Goal: Register for event/course: Sign up to attend an event or enroll in a course

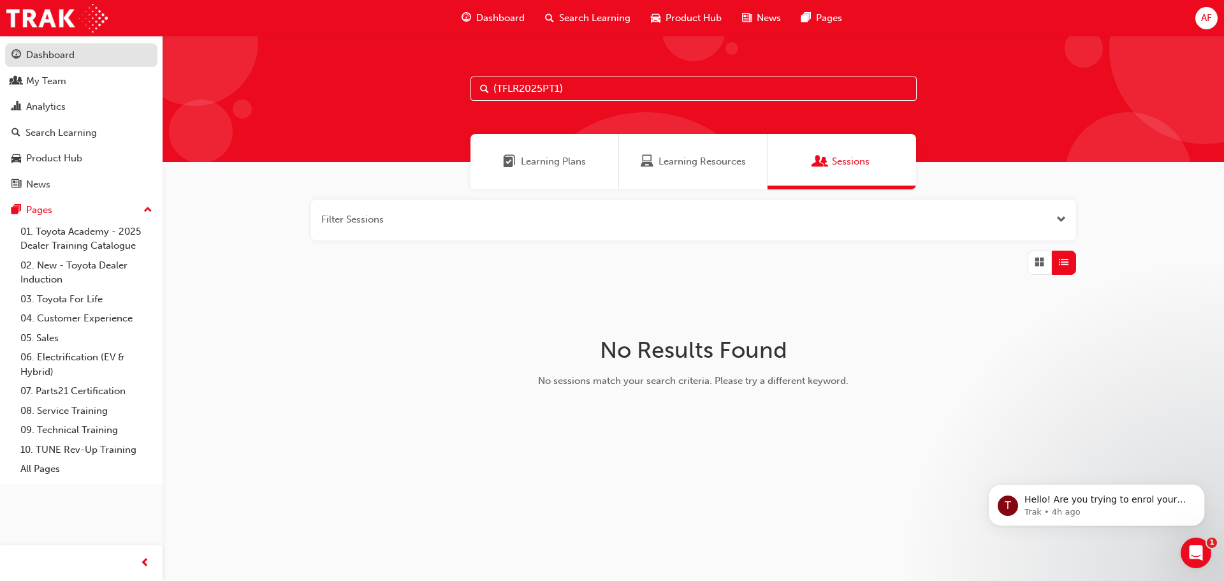
click at [26, 62] on link "Dashboard" at bounding box center [81, 55] width 152 height 24
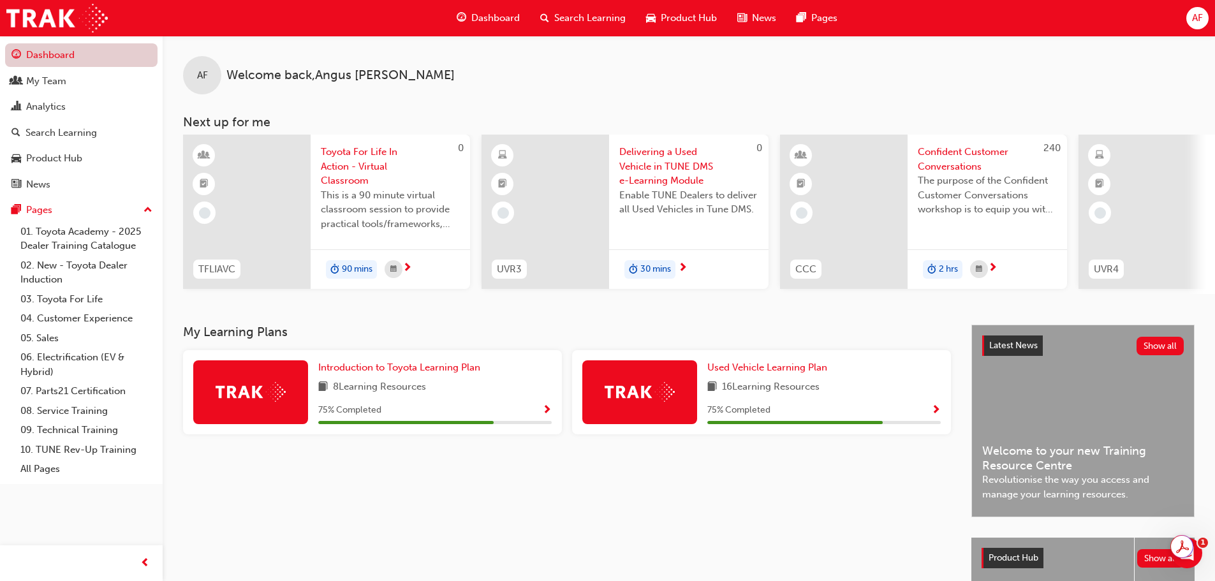
click at [55, 54] on link "Dashboard" at bounding box center [81, 55] width 152 height 24
click at [404, 266] on span "next-icon" at bounding box center [407, 268] width 10 height 11
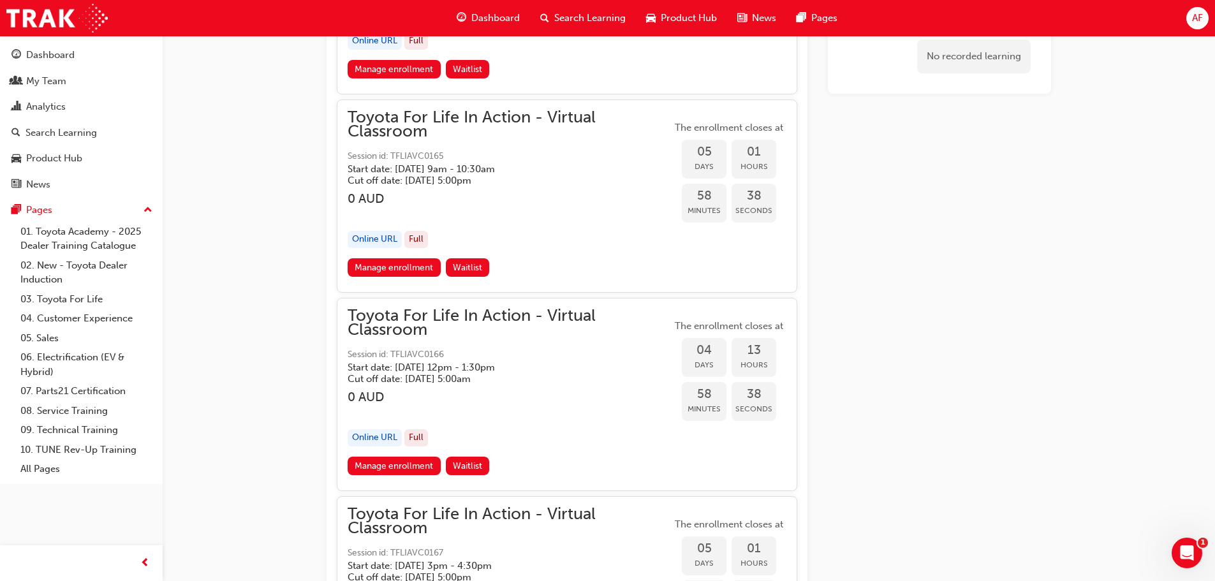
scroll to position [2189, 0]
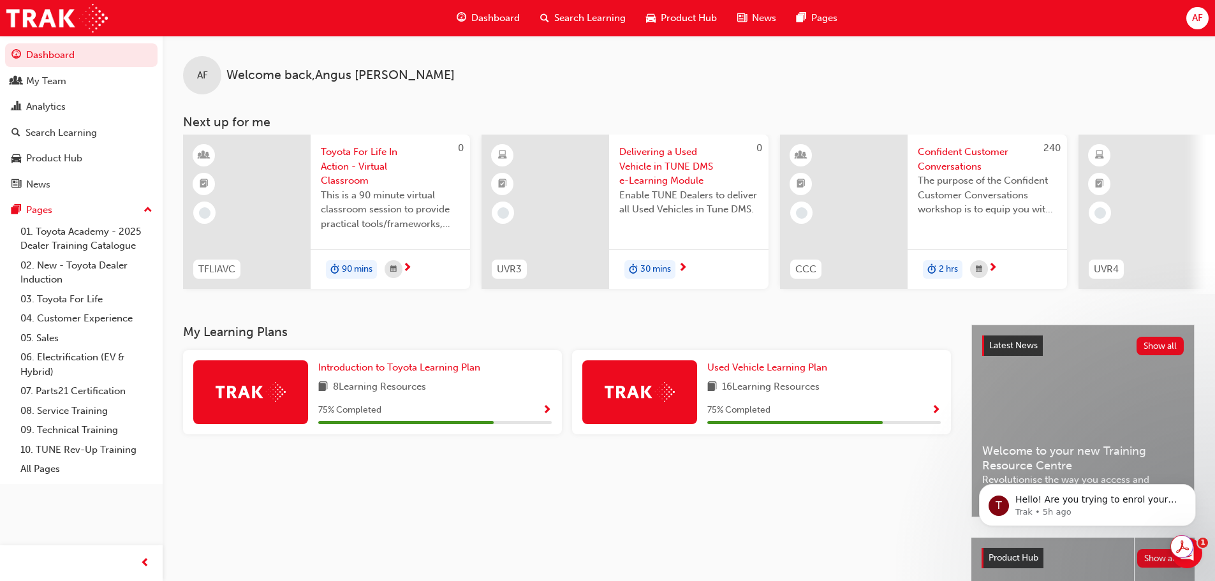
click at [928, 410] on div "75 % Completed" at bounding box center [823, 410] width 233 height 16
click at [937, 412] on span "Show Progress" at bounding box center [936, 410] width 10 height 11
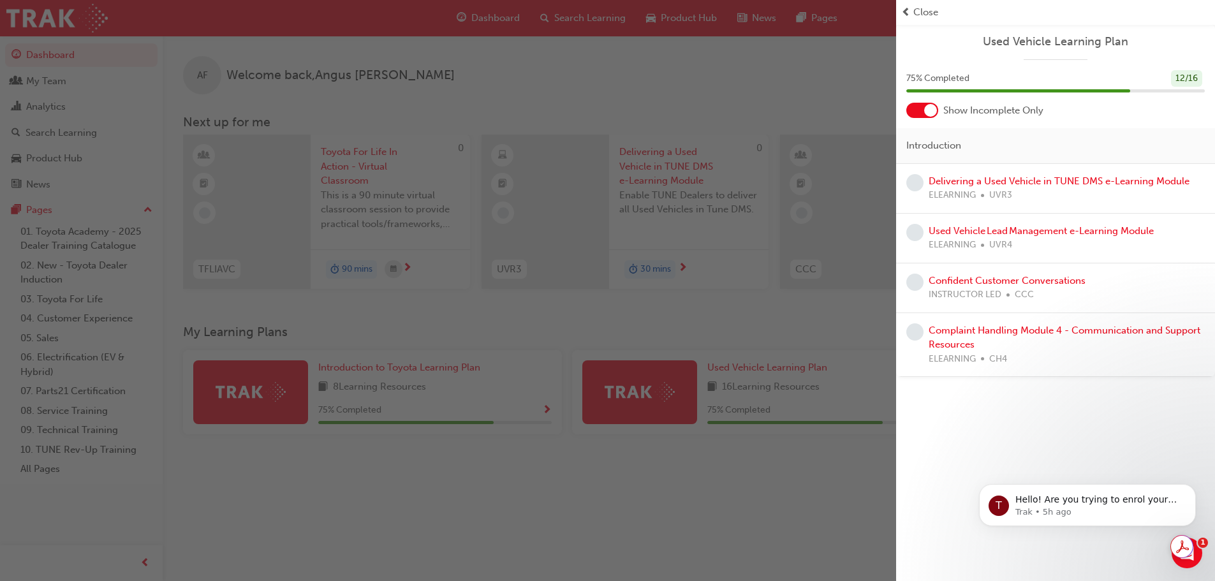
click at [924, 110] on div at bounding box center [930, 110] width 13 height 13
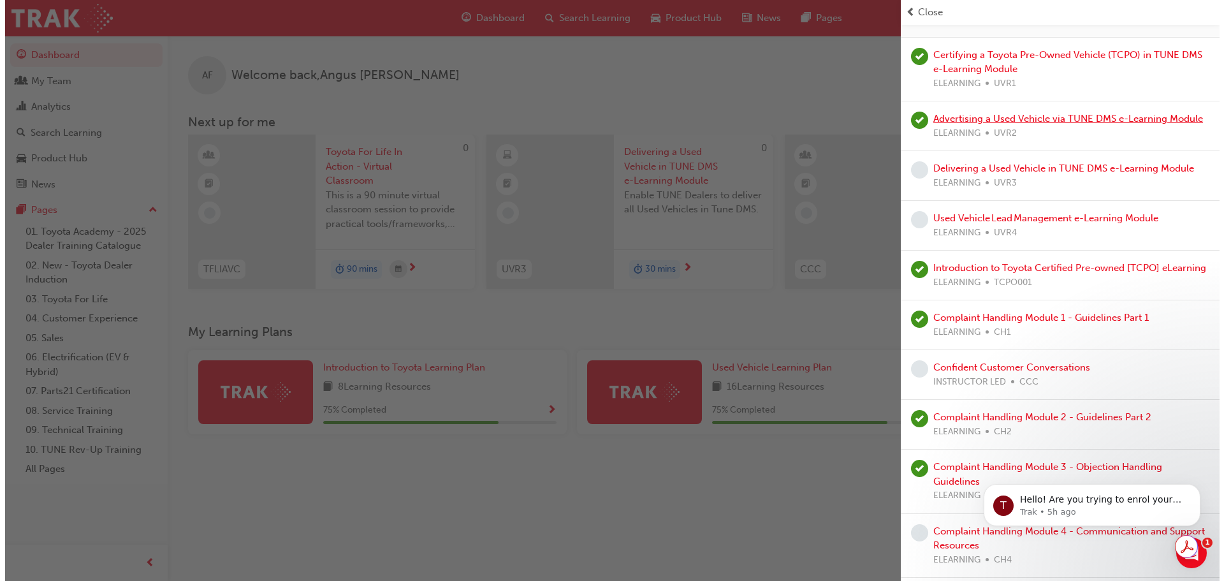
scroll to position [128, 0]
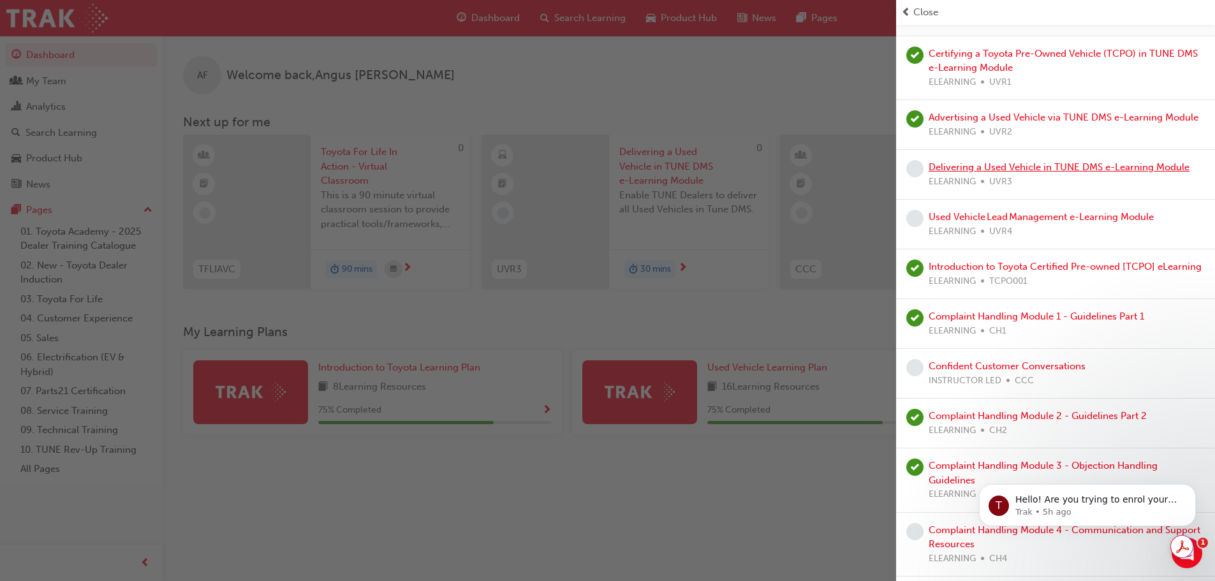
click at [996, 173] on link "Delivering a Used Vehicle in TUNE DMS e-Learning Module" at bounding box center [1058, 166] width 261 height 11
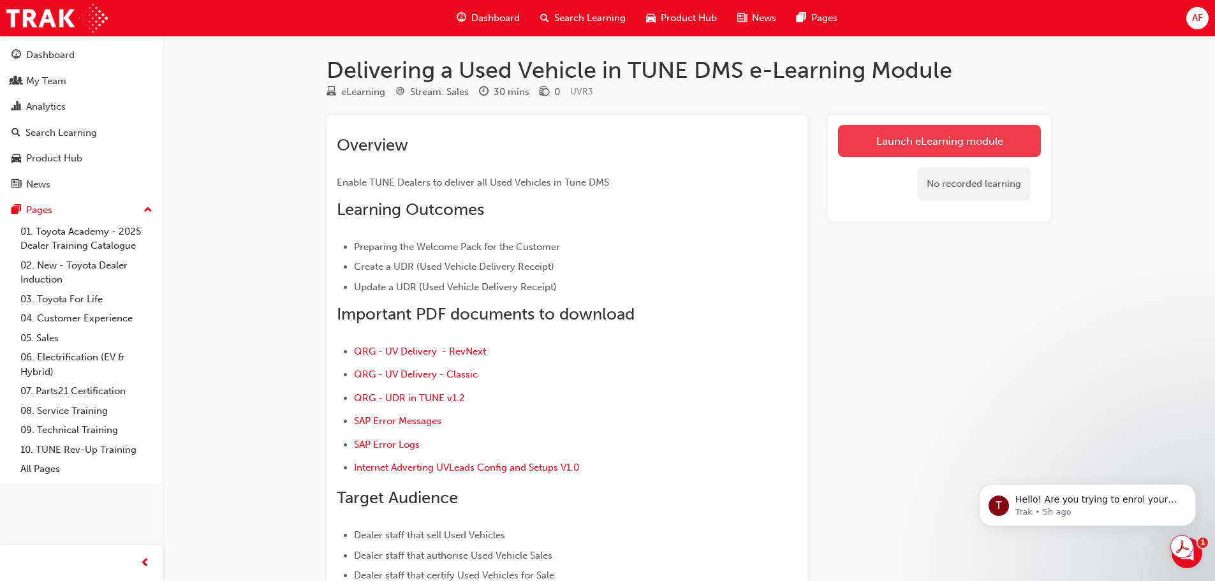
click at [950, 133] on link "Launch eLearning module" at bounding box center [939, 141] width 203 height 32
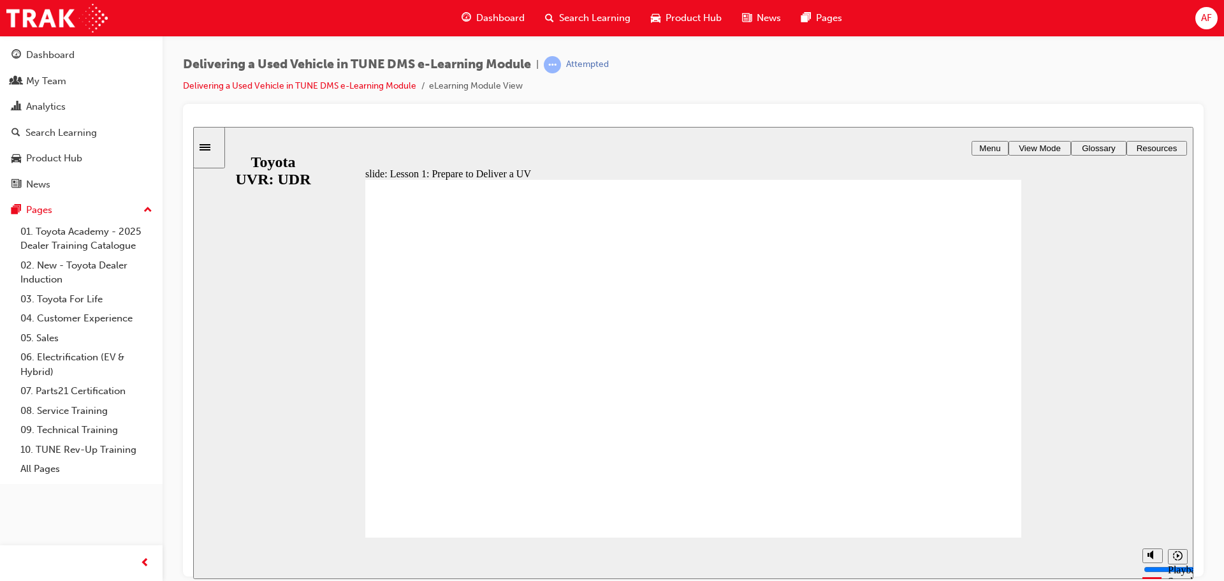
type input "3800"
radio input "true"
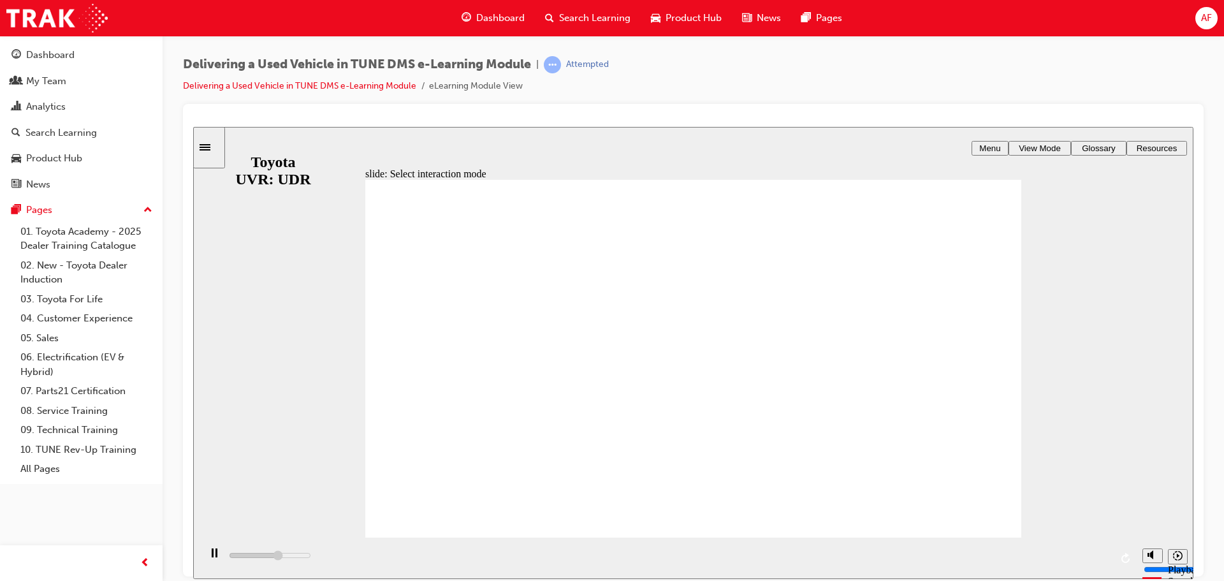
type input "9000"
radio input "false"
radio input "true"
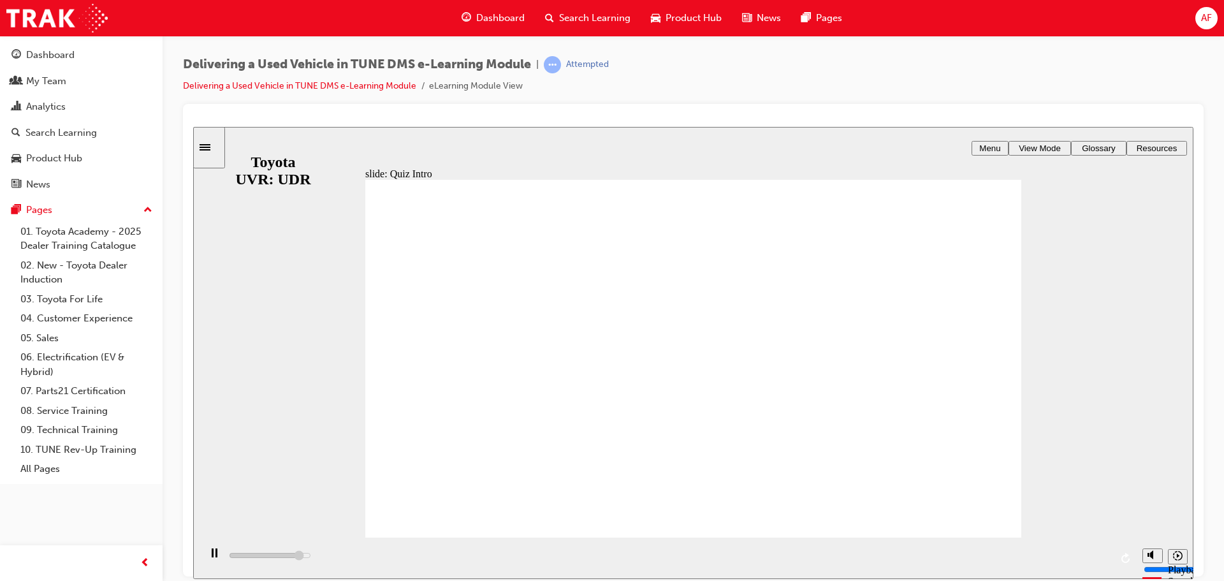
type input "7000"
radio input "false"
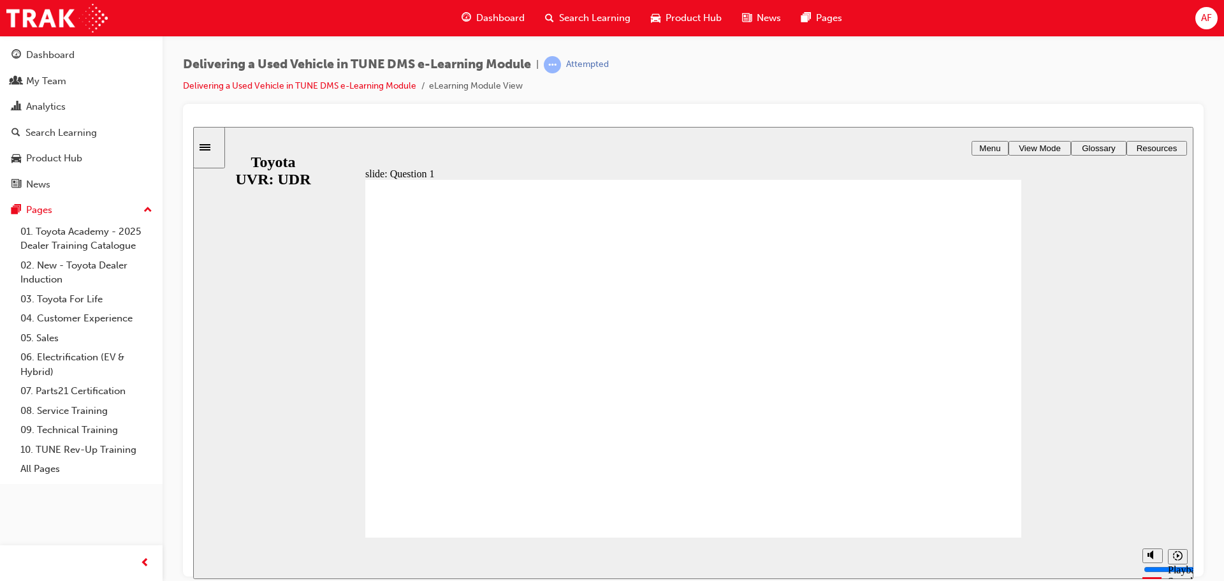
radio input "false"
radio input "true"
drag, startPoint x: 500, startPoint y: 405, endPoint x: 509, endPoint y: 407, distance: 9.0
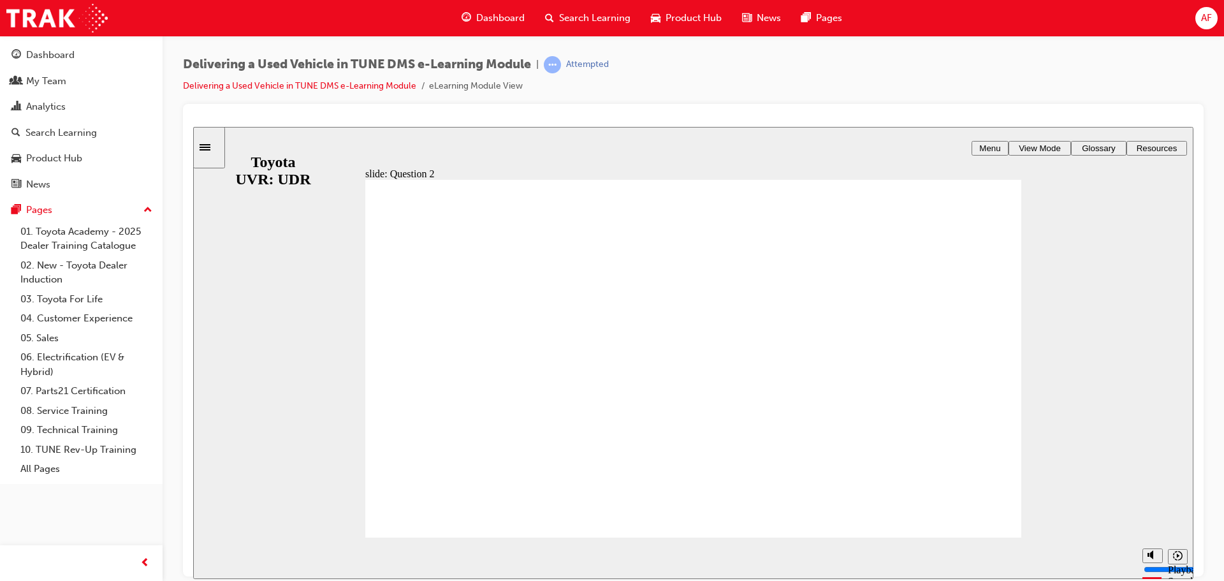
radio input "true"
drag, startPoint x: 515, startPoint y: 444, endPoint x: 582, endPoint y: 434, distance: 67.8
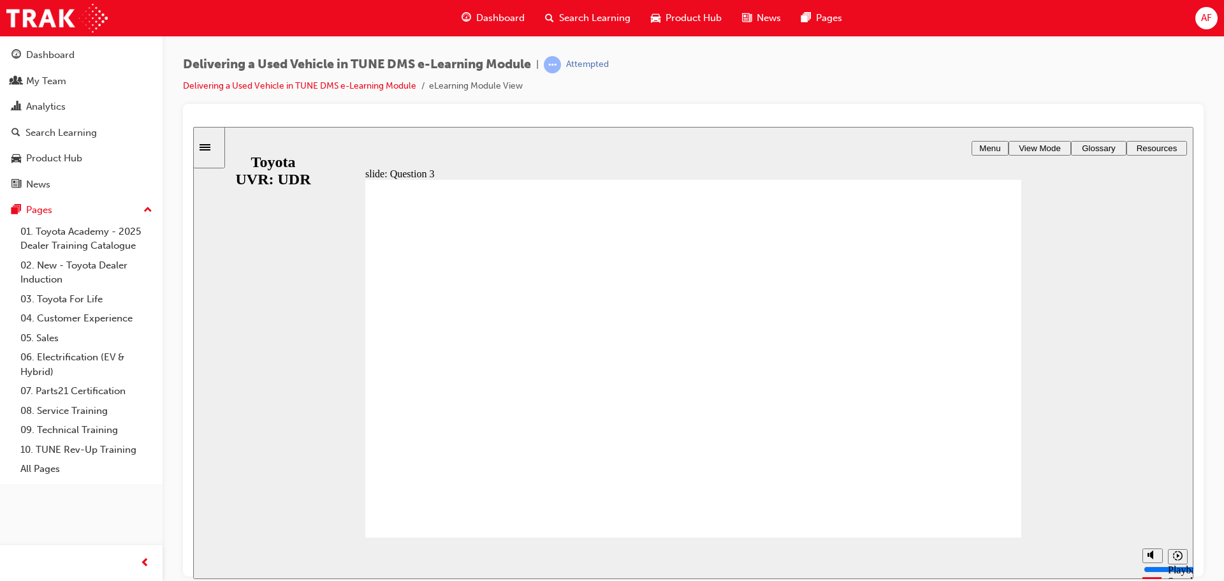
radio input "true"
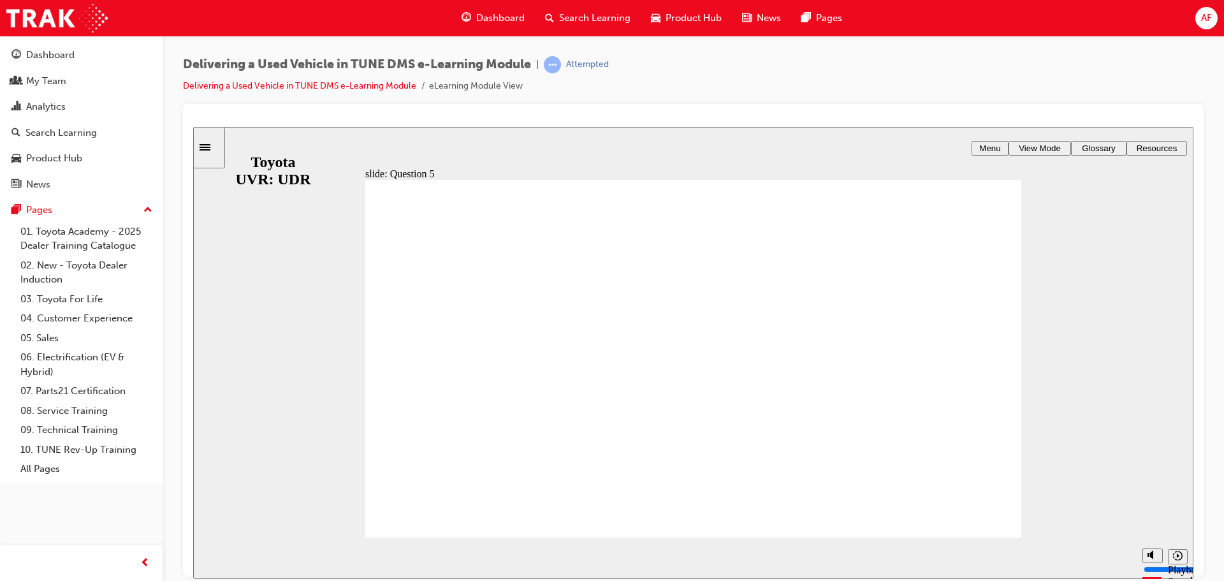
radio input "true"
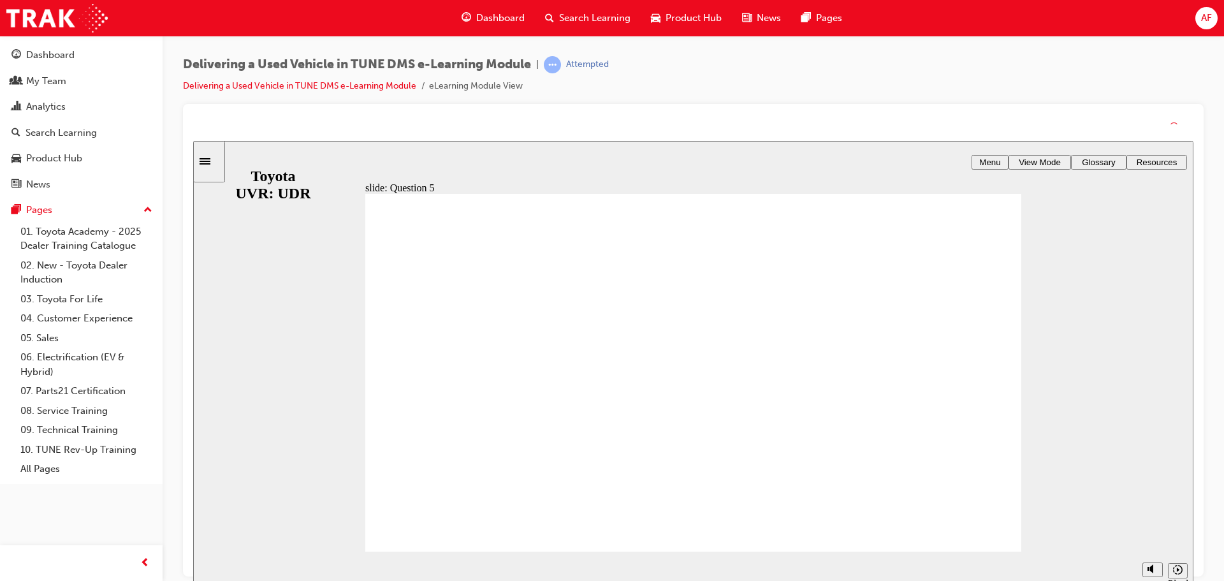
drag, startPoint x: 717, startPoint y: 393, endPoint x: 717, endPoint y: 407, distance: 14.0
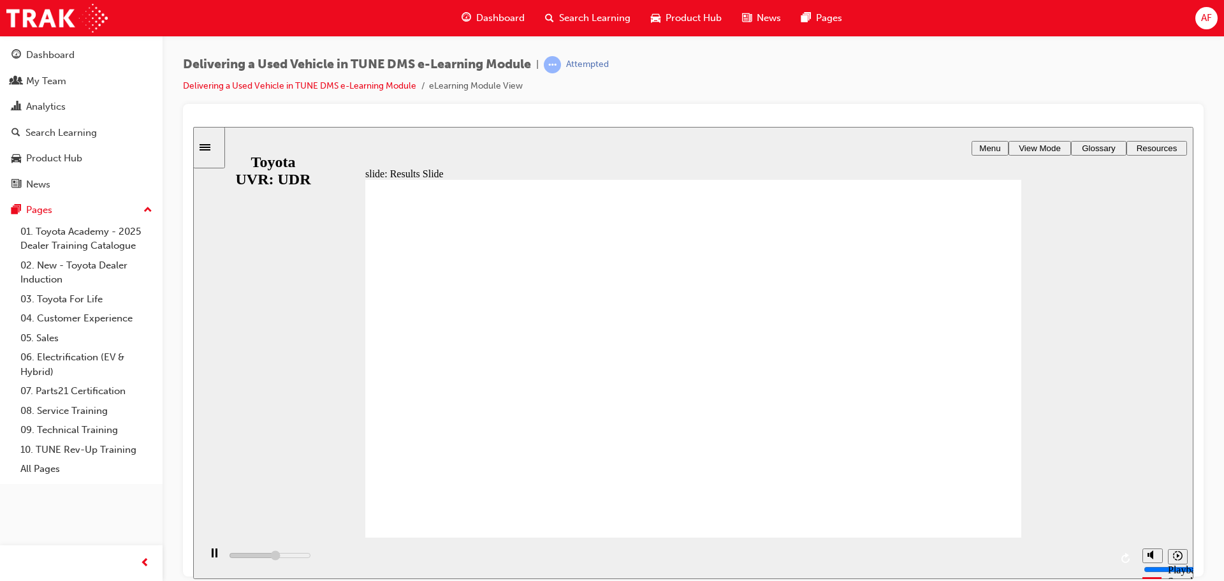
type input "10400"
click at [1208, 11] on span "AF" at bounding box center [1206, 18] width 11 height 15
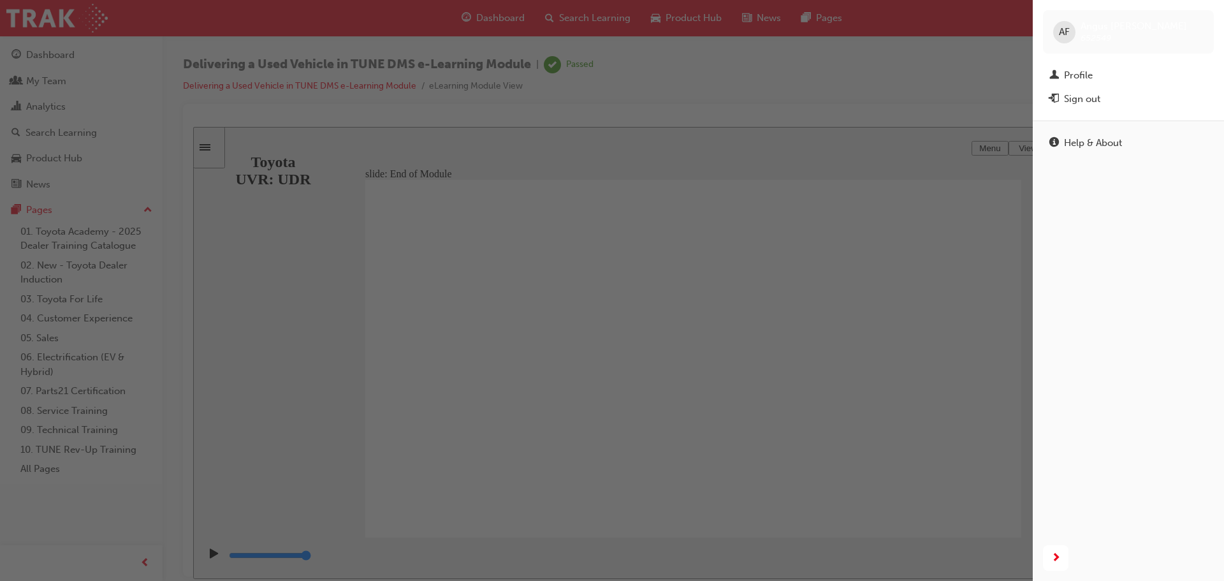
click at [1076, 29] on div "AF [PERSON_NAME] 652549" at bounding box center [1128, 31] width 171 height 43
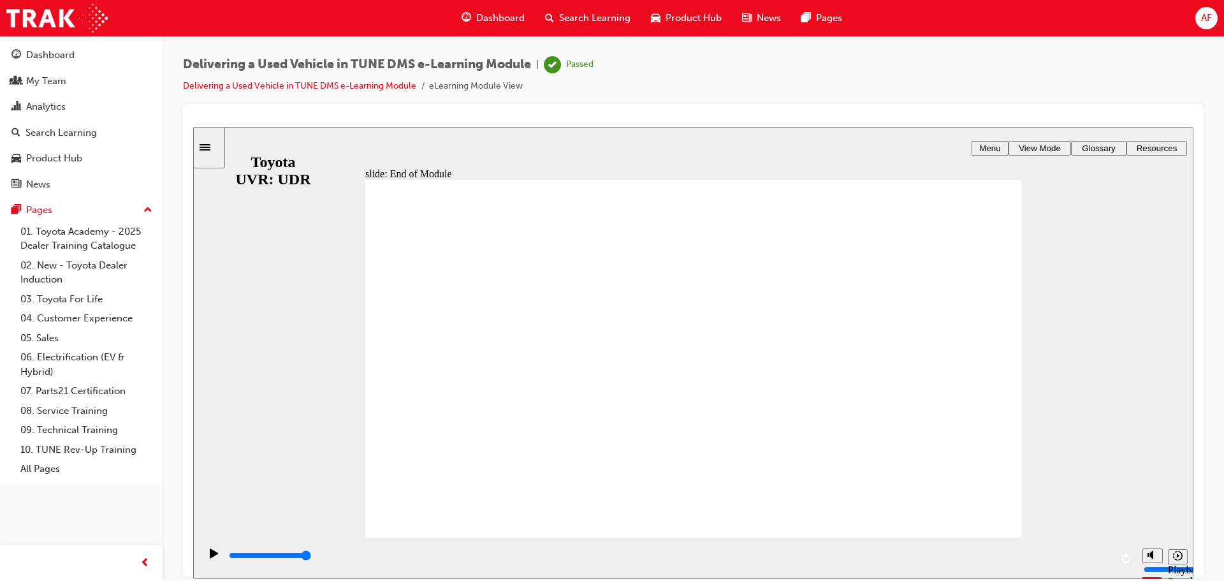
click at [843, 126] on div at bounding box center [693, 120] width 1000 height 13
click at [47, 210] on div "Pages" at bounding box center [39, 210] width 26 height 15
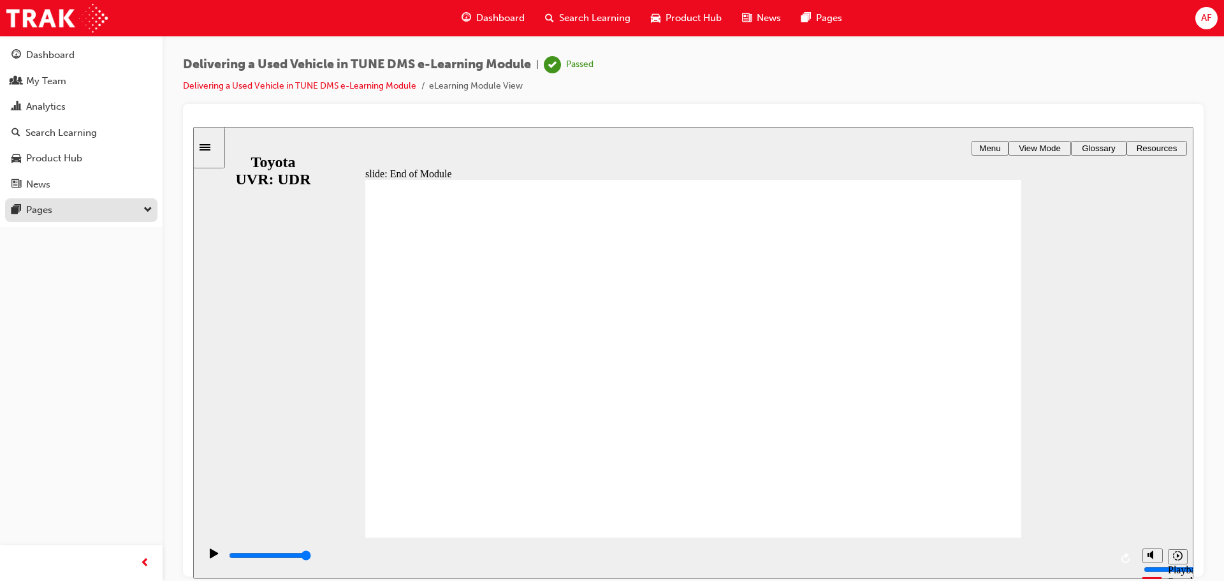
click at [46, 210] on div "Pages" at bounding box center [39, 210] width 26 height 15
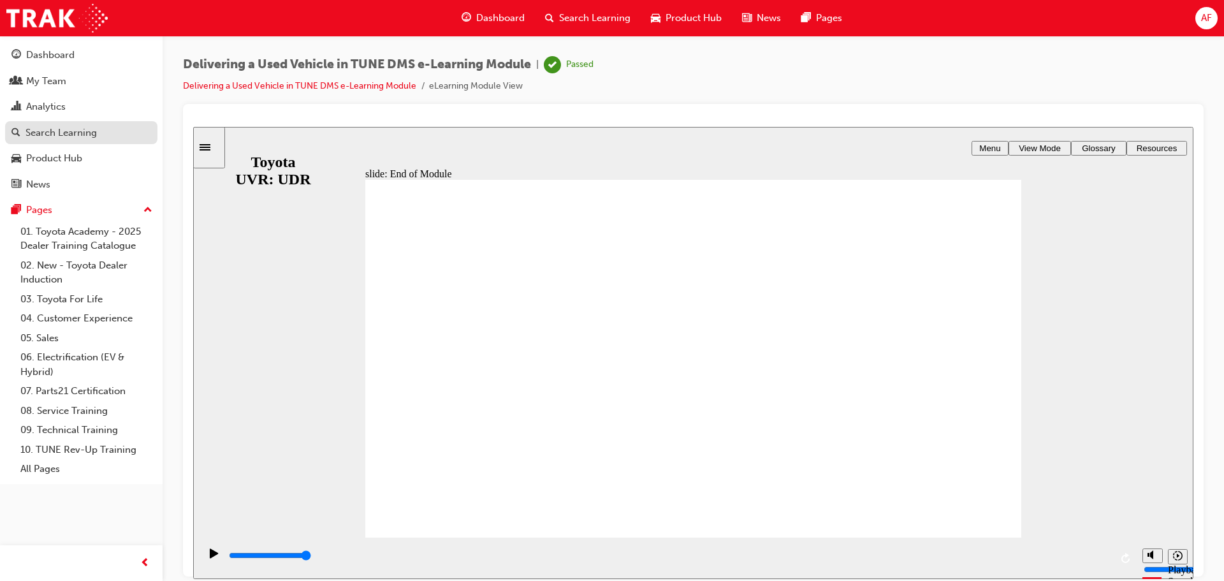
click at [54, 143] on link "Search Learning" at bounding box center [81, 133] width 152 height 24
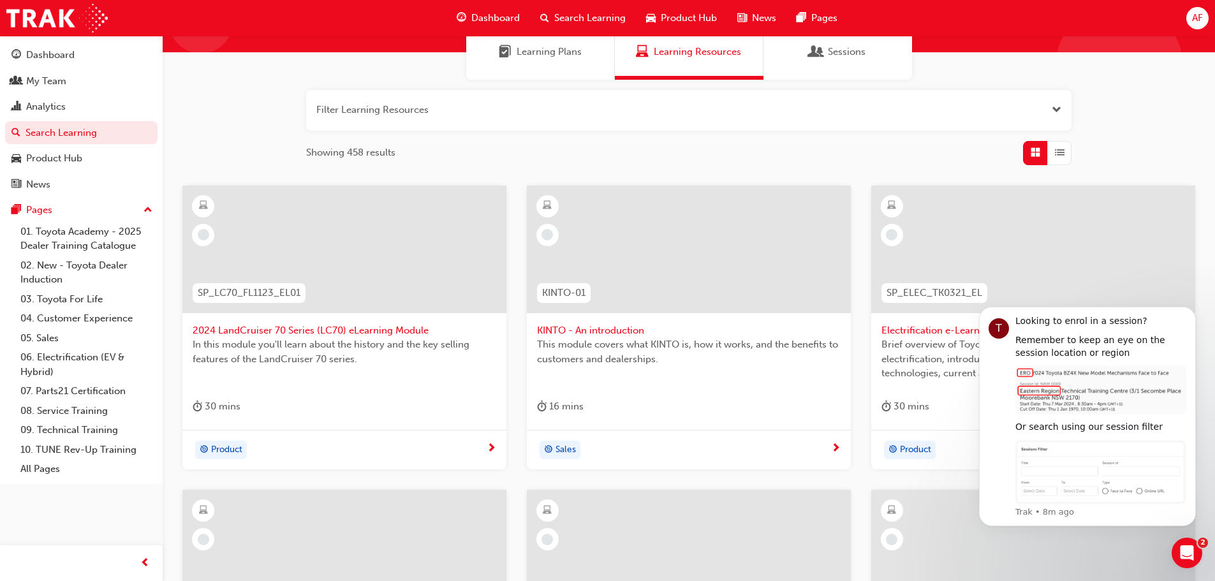
scroll to position [64, 0]
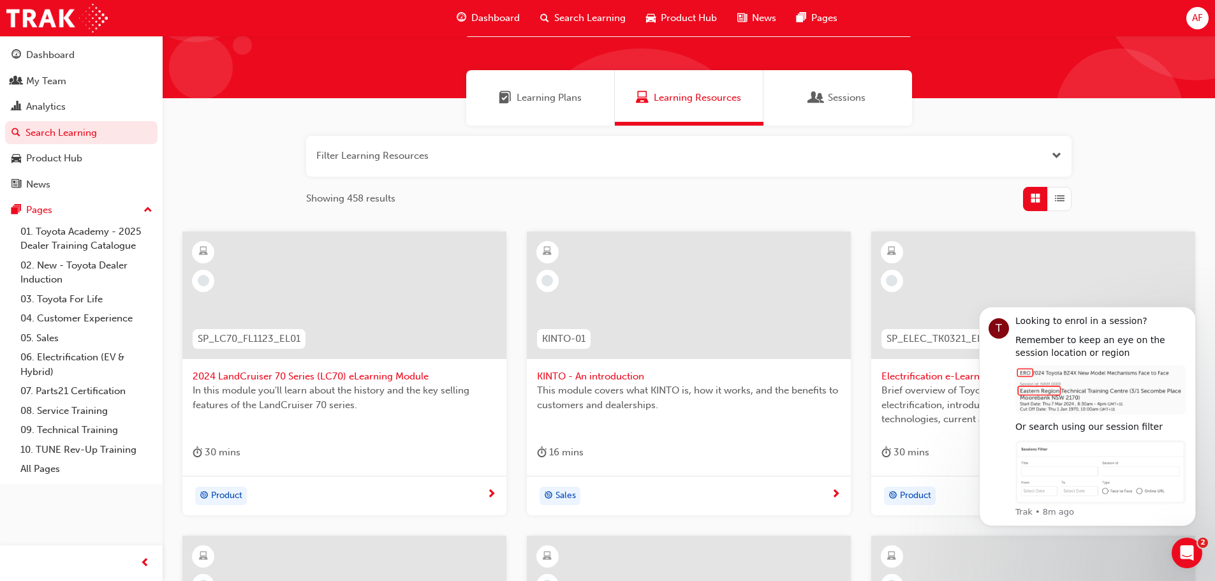
click at [847, 105] on div "Sessions" at bounding box center [837, 97] width 149 height 55
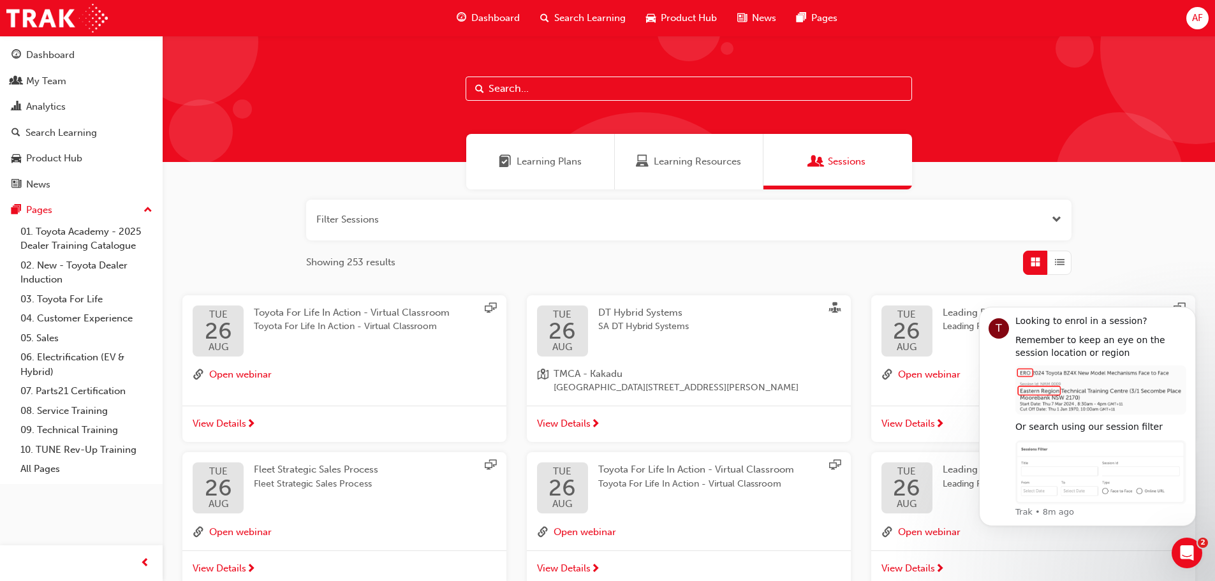
click at [558, 163] on span "Learning Plans" at bounding box center [548, 161] width 65 height 15
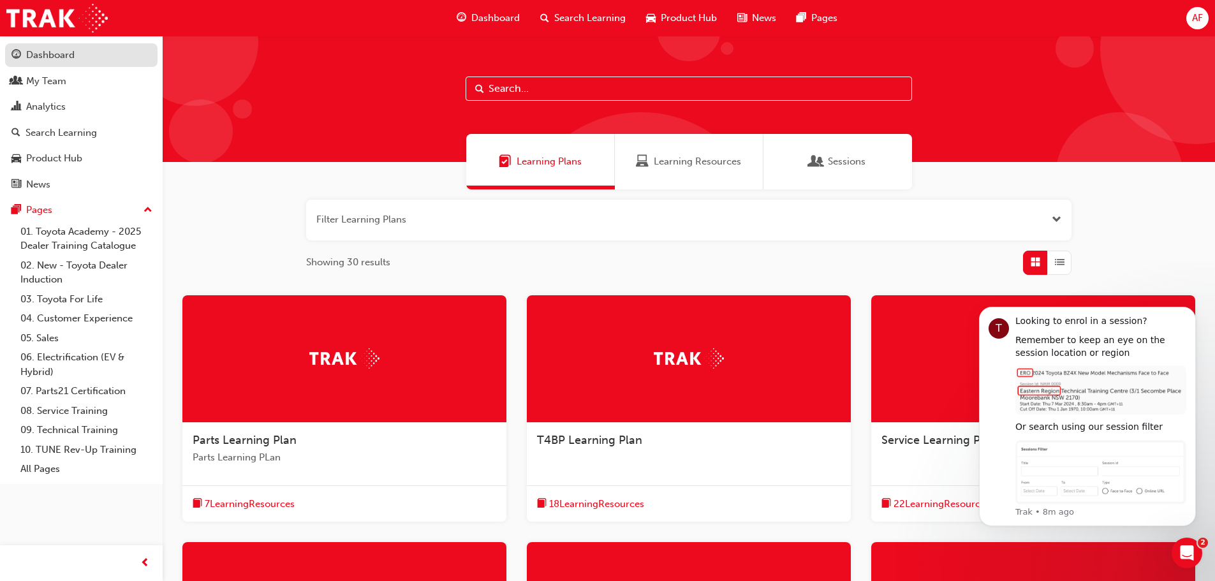
click at [43, 62] on div "Dashboard" at bounding box center [81, 55] width 140 height 16
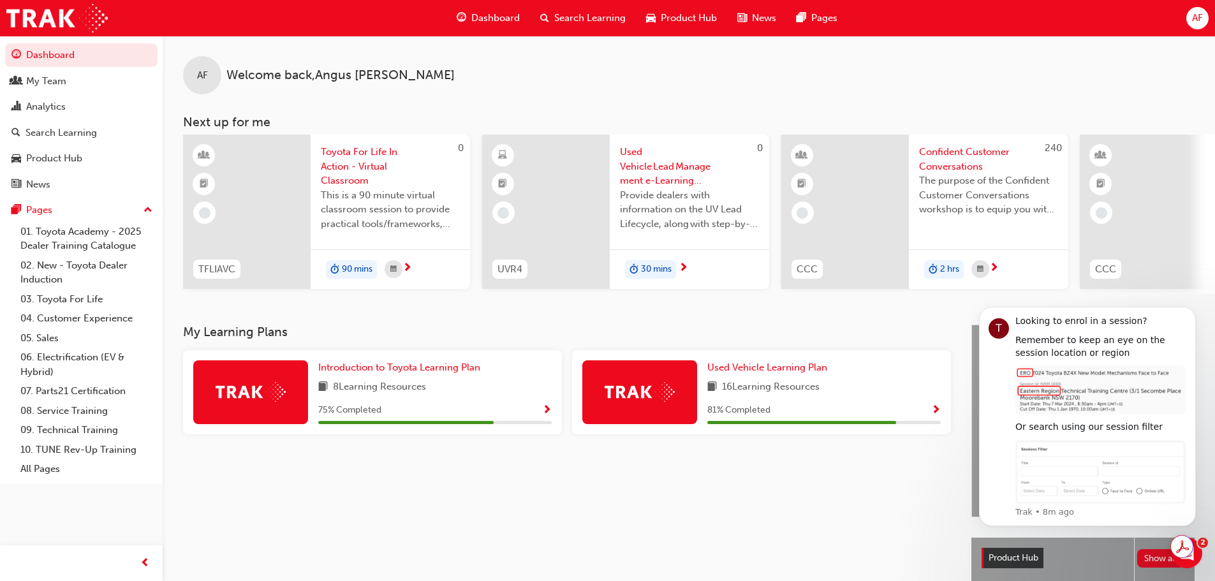
click at [937, 413] on span "Show Progress" at bounding box center [936, 410] width 10 height 11
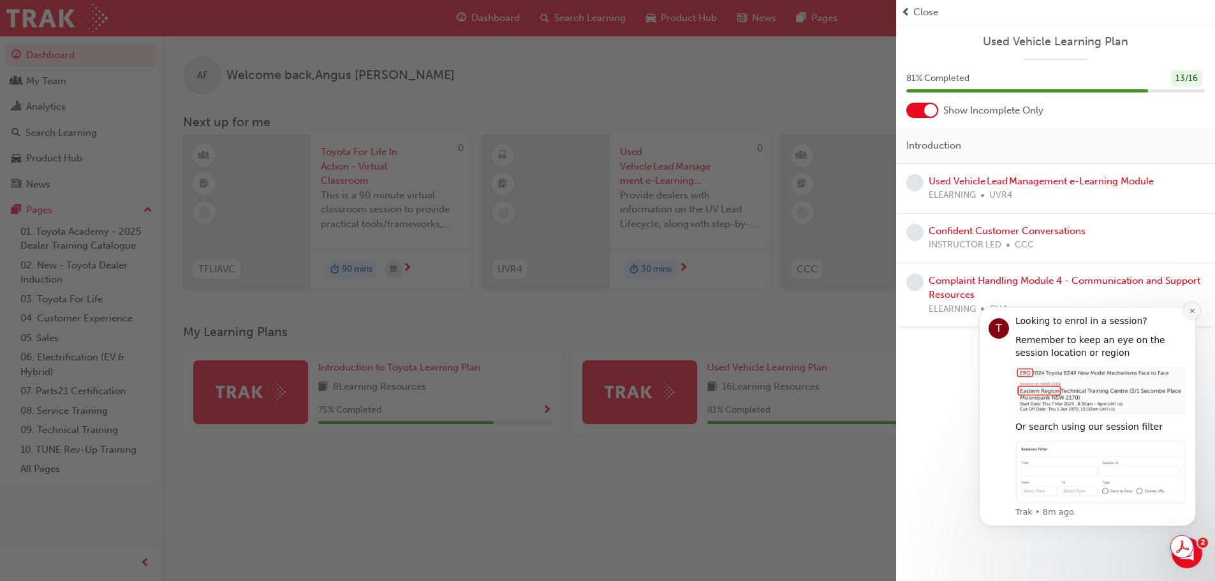
click at [1192, 310] on icon "Dismiss notification" at bounding box center [1191, 311] width 4 height 4
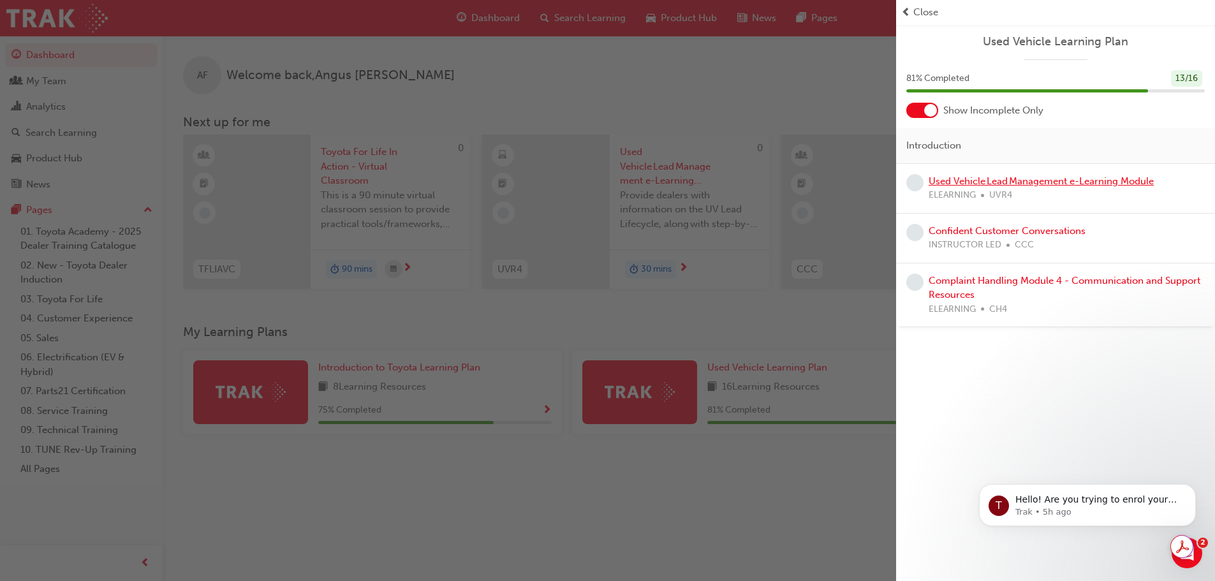
click at [1011, 181] on link "Used Vehicle Lead Management e-Learning Module" at bounding box center [1040, 180] width 225 height 11
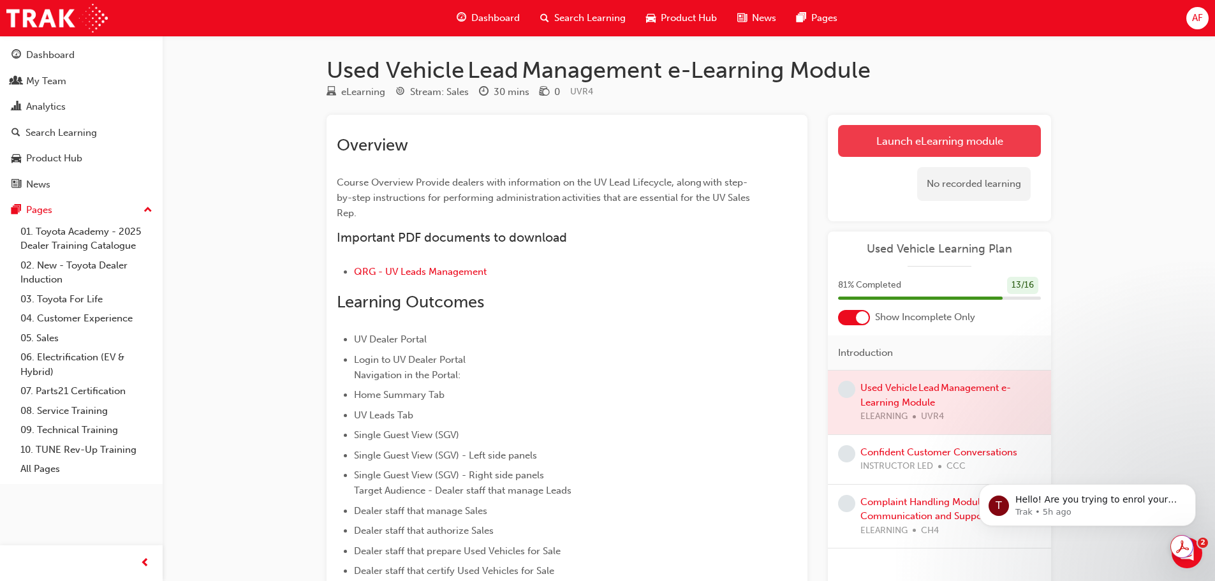
click at [974, 126] on link "Launch eLearning module" at bounding box center [939, 141] width 203 height 32
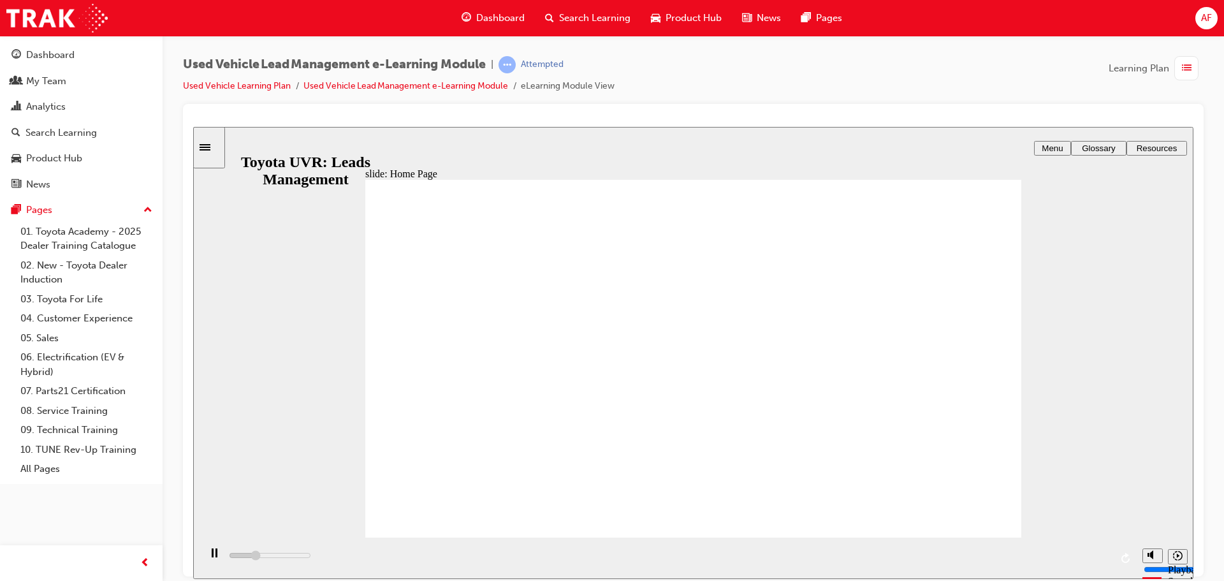
drag, startPoint x: 981, startPoint y: 343, endPoint x: 991, endPoint y: 336, distance: 12.4
drag, startPoint x: 928, startPoint y: 316, endPoint x: 896, endPoint y: 333, distance: 35.9
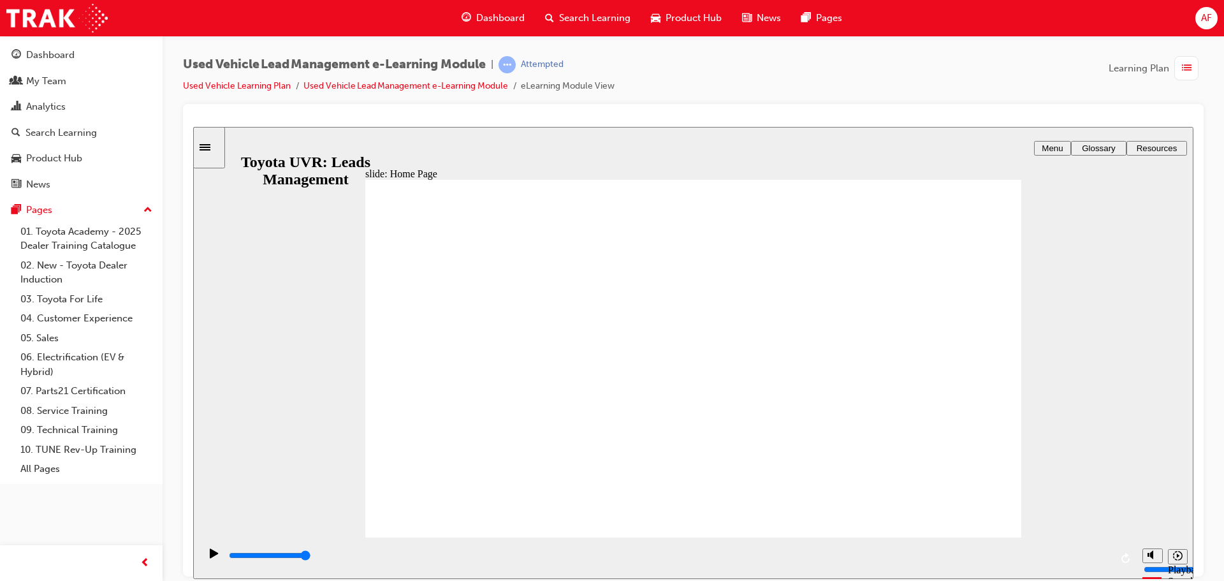
drag, startPoint x: 495, startPoint y: 284, endPoint x: 520, endPoint y: 256, distance: 37.9
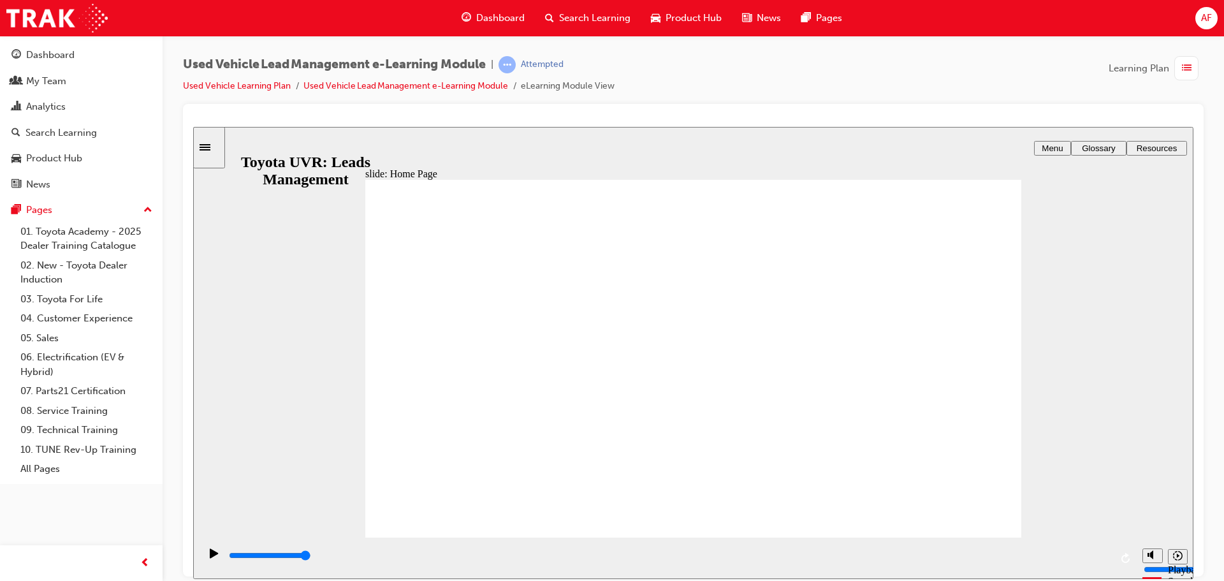
click at [205, 562] on div "play/pause" at bounding box center [214, 559] width 22 height 22
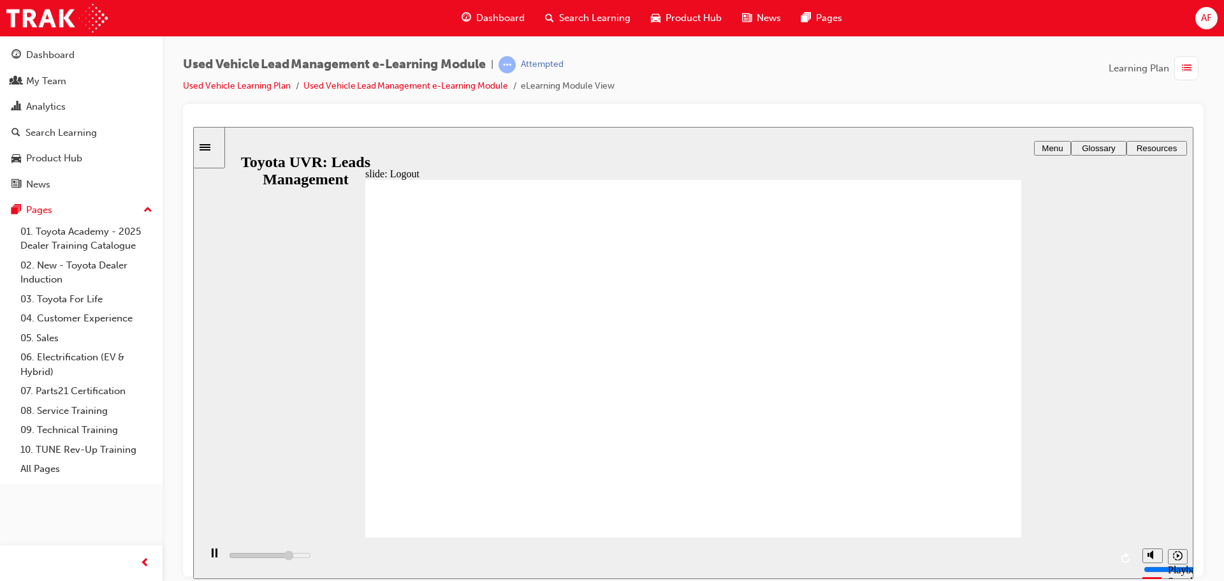
type input "6700"
click at [48, 53] on div "Dashboard" at bounding box center [50, 55] width 48 height 15
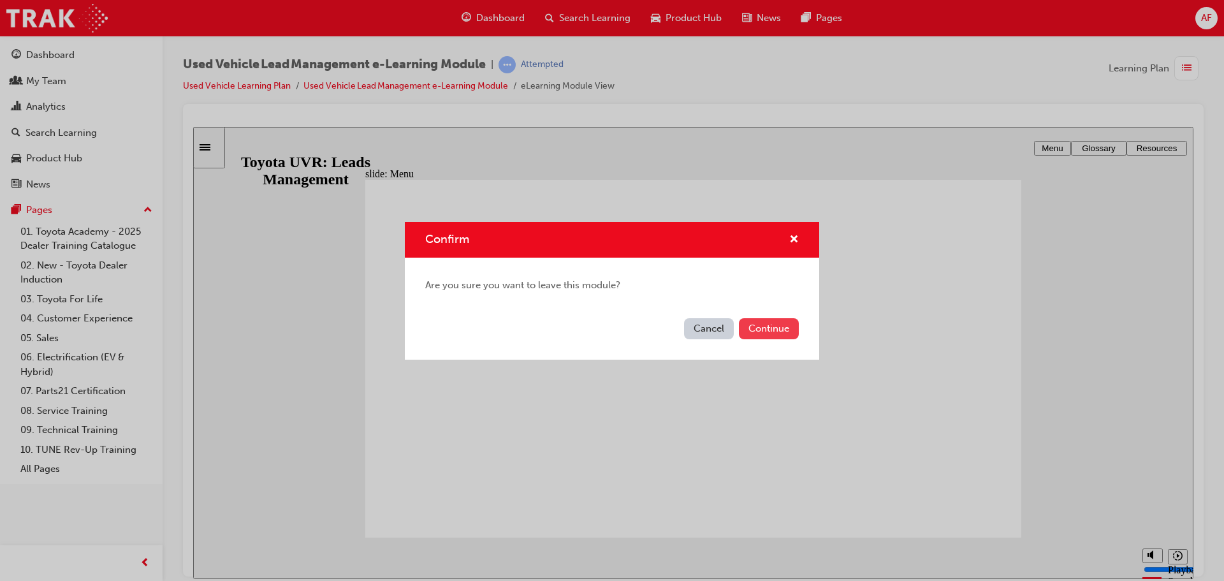
click at [764, 329] on button "Continue" at bounding box center [769, 328] width 60 height 21
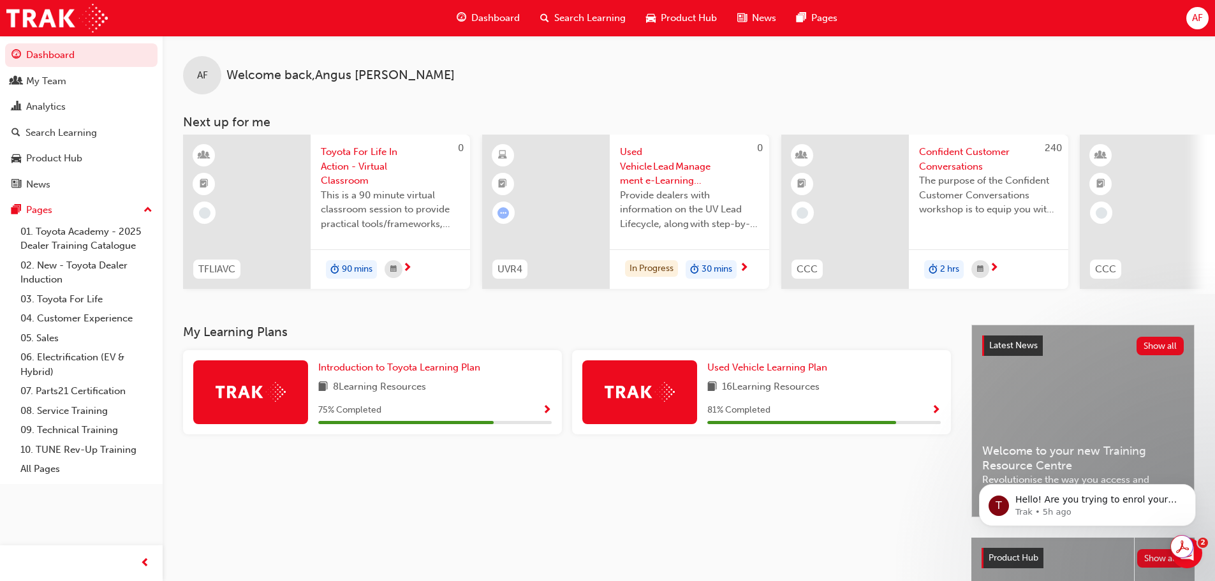
click at [546, 416] on span "Show Progress" at bounding box center [547, 410] width 10 height 11
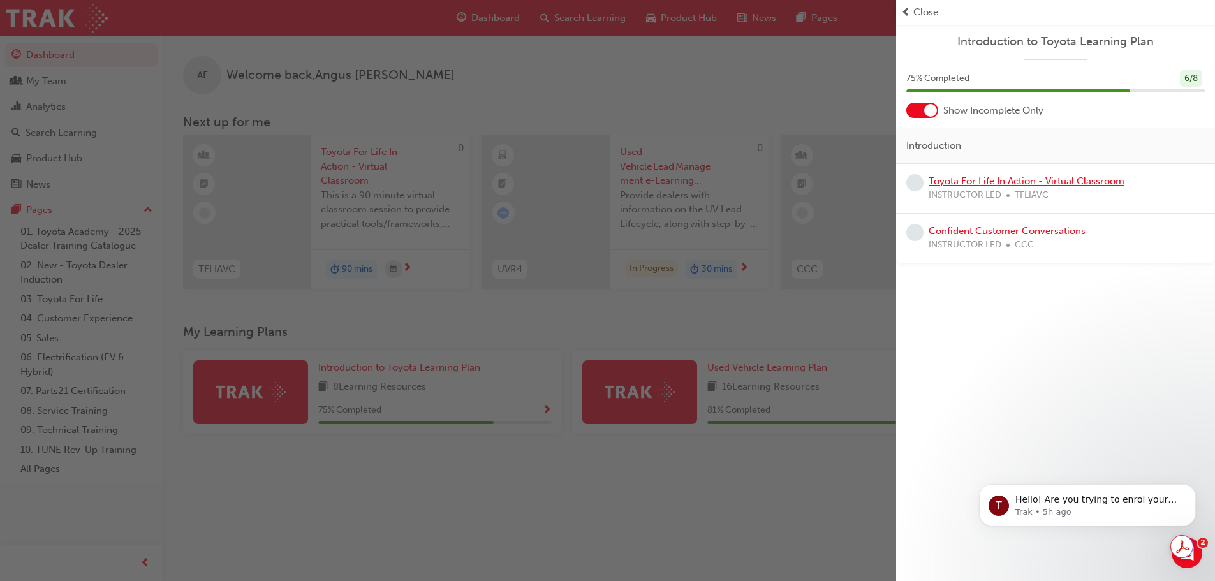
click at [984, 186] on link "Toyota For Life In Action - Virtual Classroom" at bounding box center [1026, 180] width 196 height 11
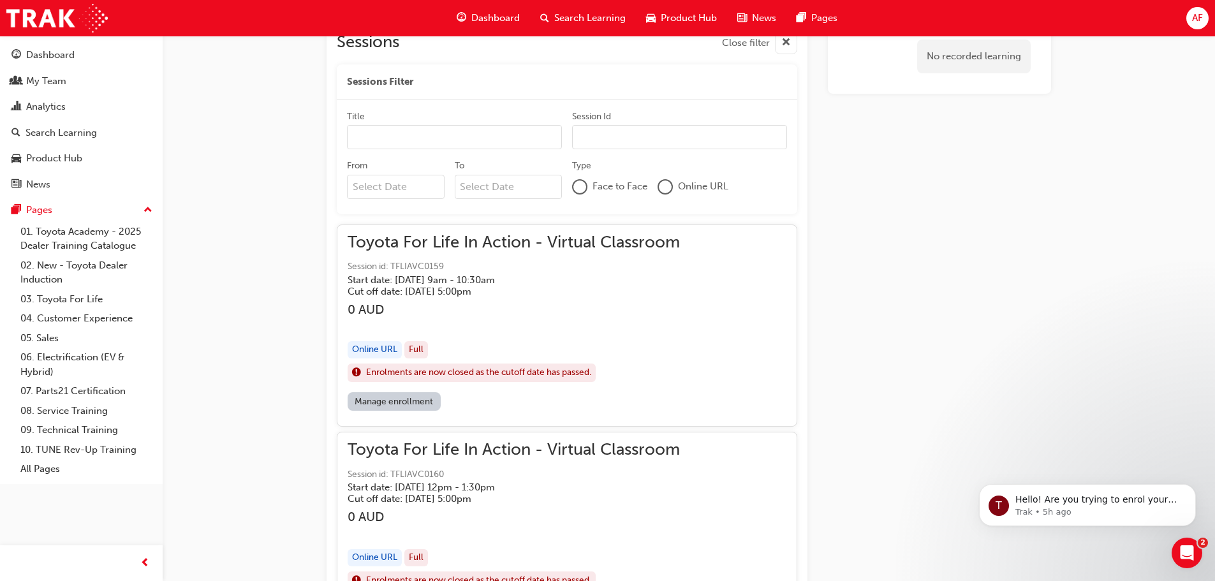
scroll to position [787, 0]
click at [364, 400] on link "Manage enrollment" at bounding box center [393, 400] width 93 height 18
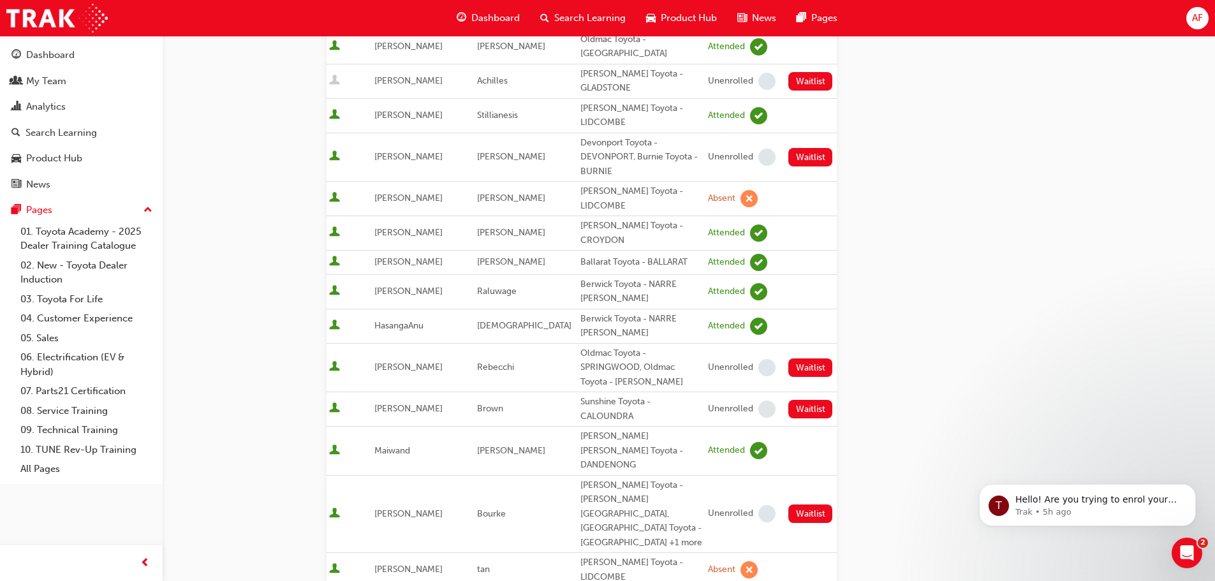
scroll to position [638, 0]
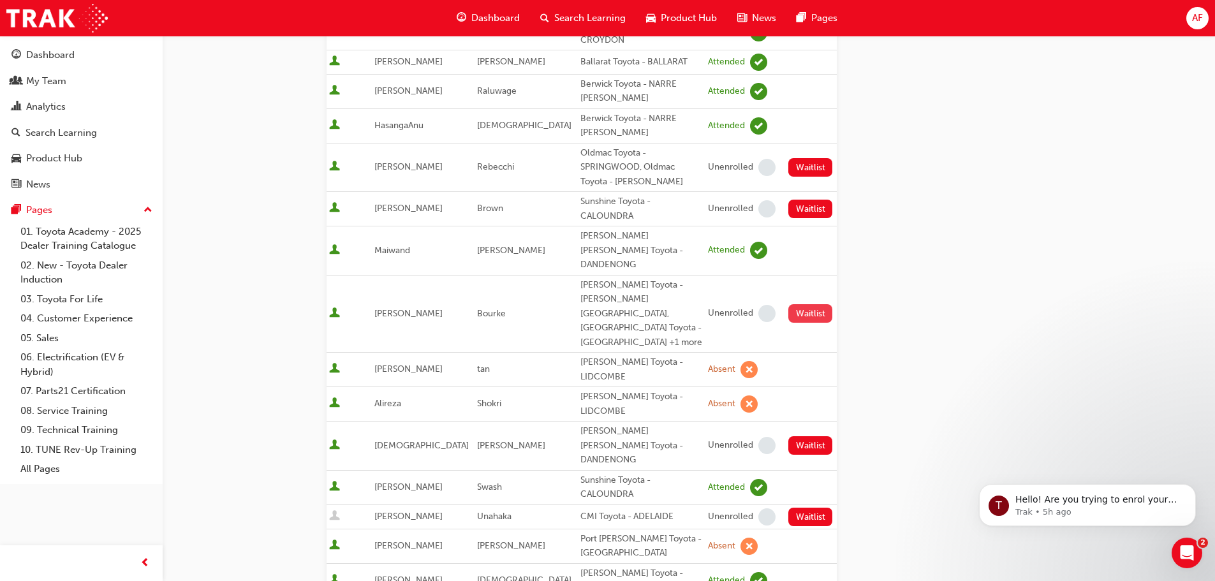
click at [799, 304] on button "Waitlist" at bounding box center [810, 313] width 44 height 18
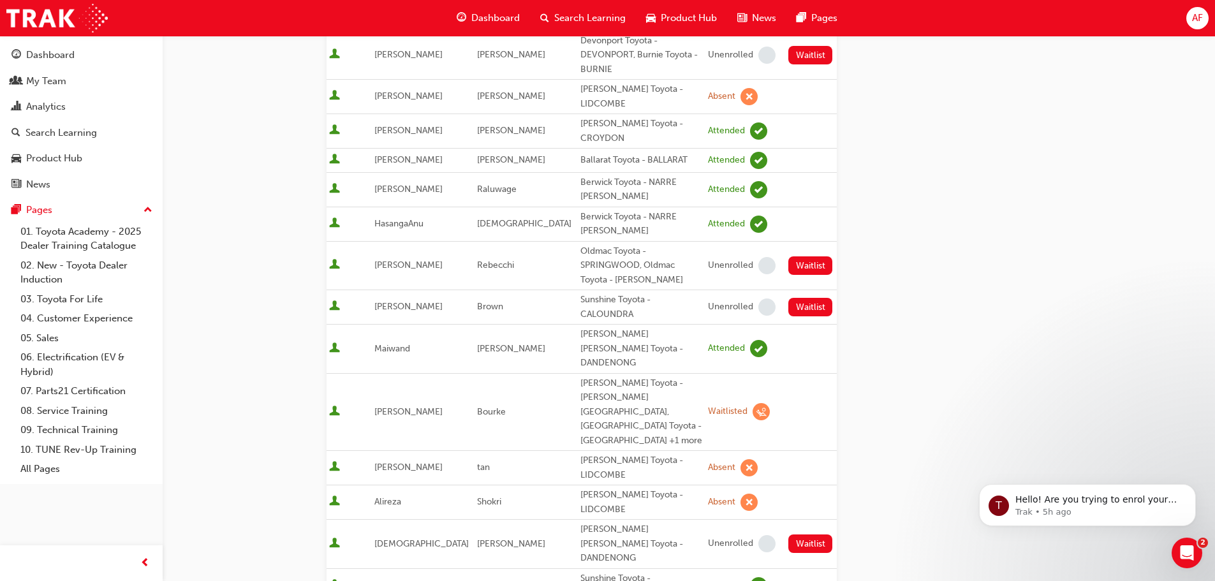
scroll to position [510, 0]
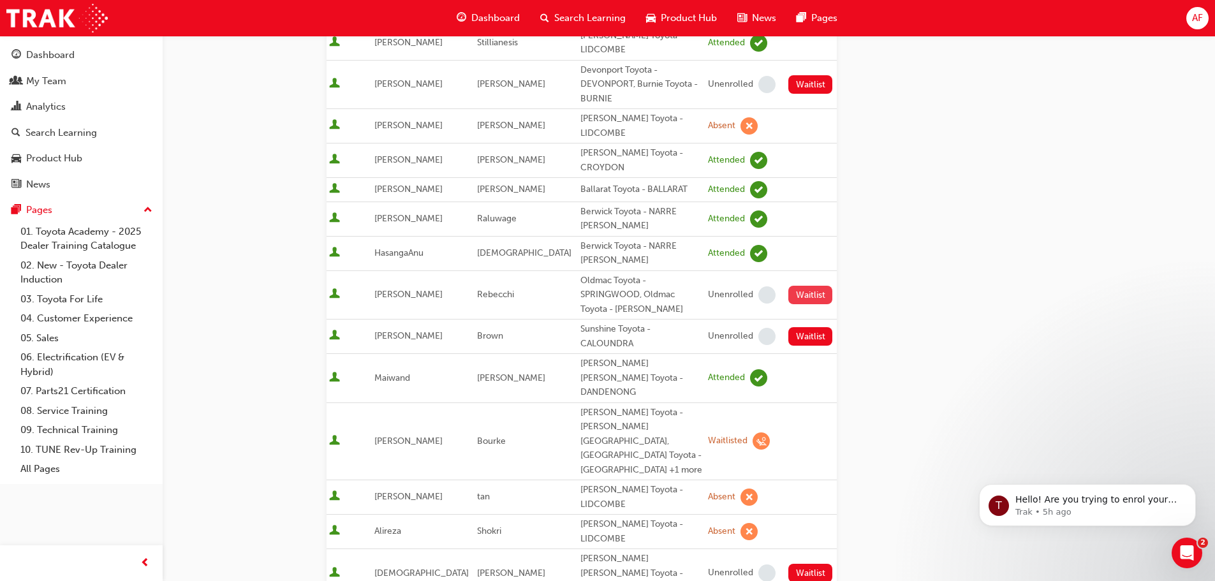
click at [804, 289] on button "Waitlist" at bounding box center [810, 295] width 44 height 18
click at [800, 332] on button "Waitlist" at bounding box center [810, 336] width 44 height 18
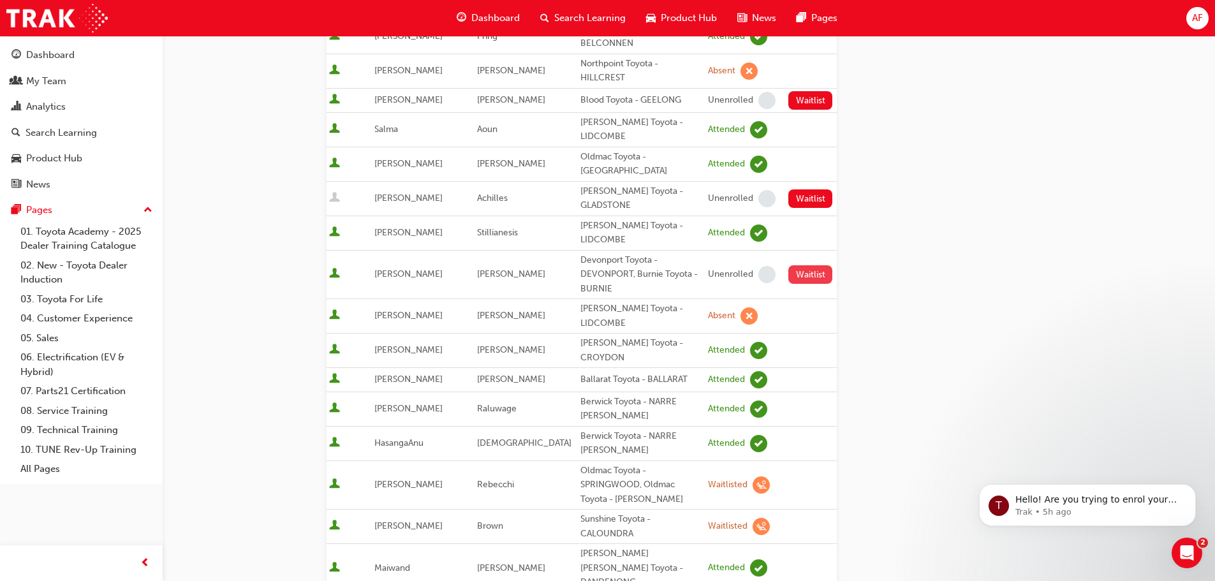
scroll to position [319, 0]
click at [797, 284] on button "Waitlist" at bounding box center [810, 275] width 44 height 18
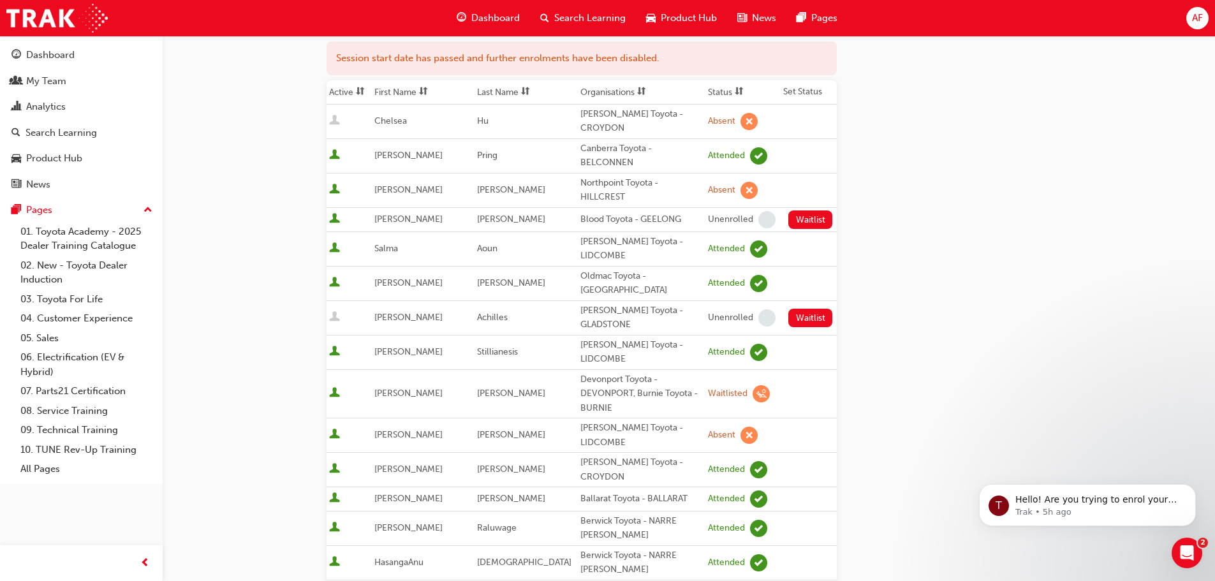
scroll to position [191, 0]
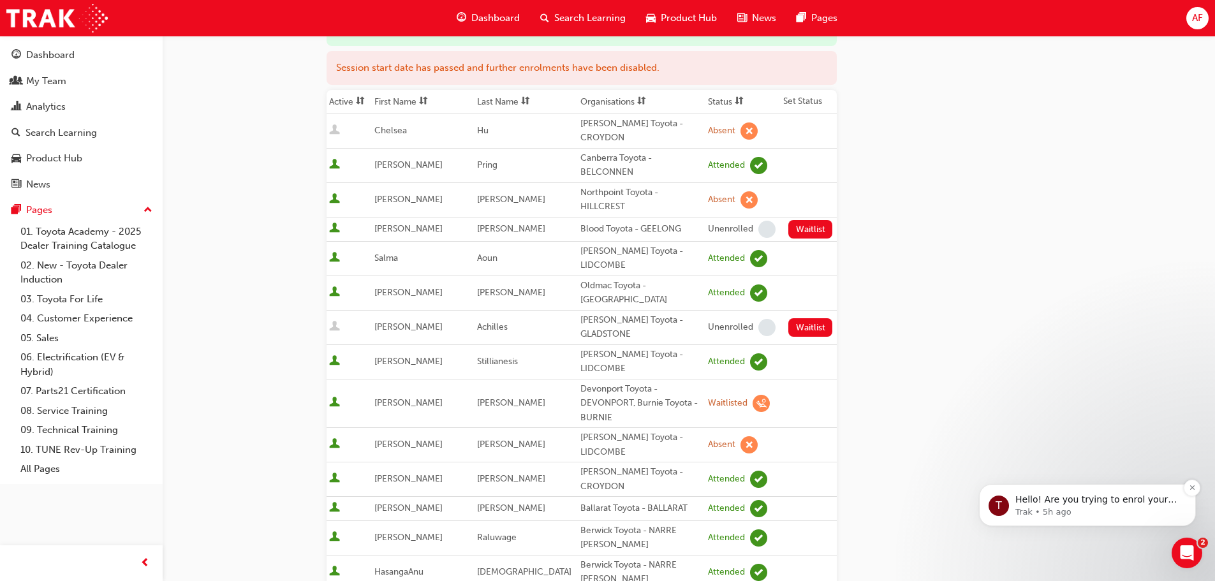
click at [1104, 501] on p "Hello! Are you trying to enrol your staff in a face to face training session? C…" at bounding box center [1097, 499] width 164 height 13
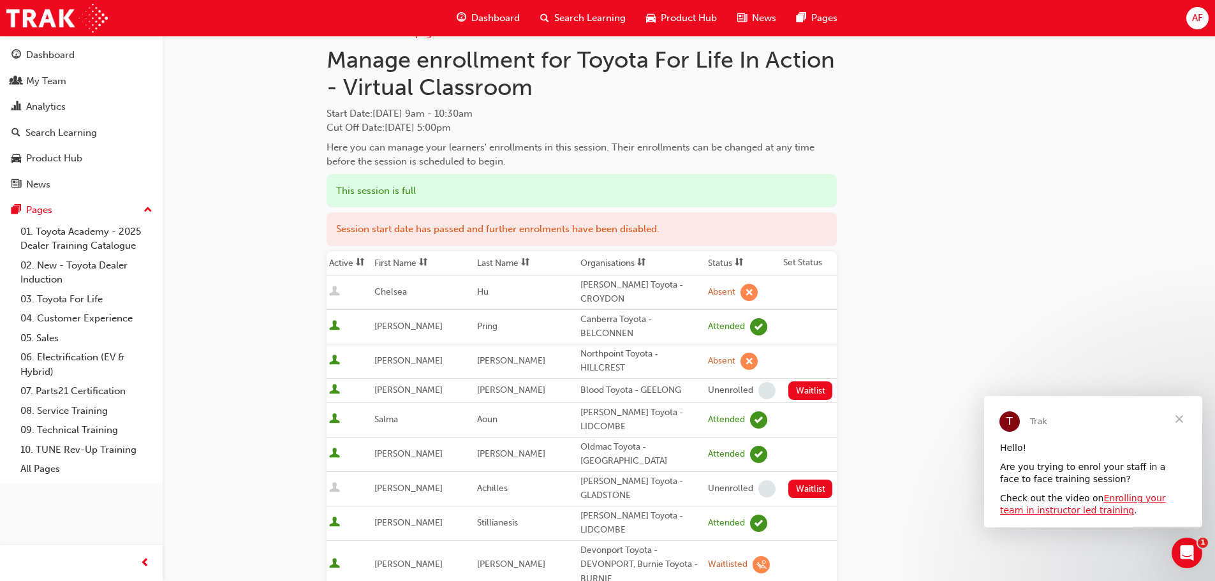
scroll to position [0, 0]
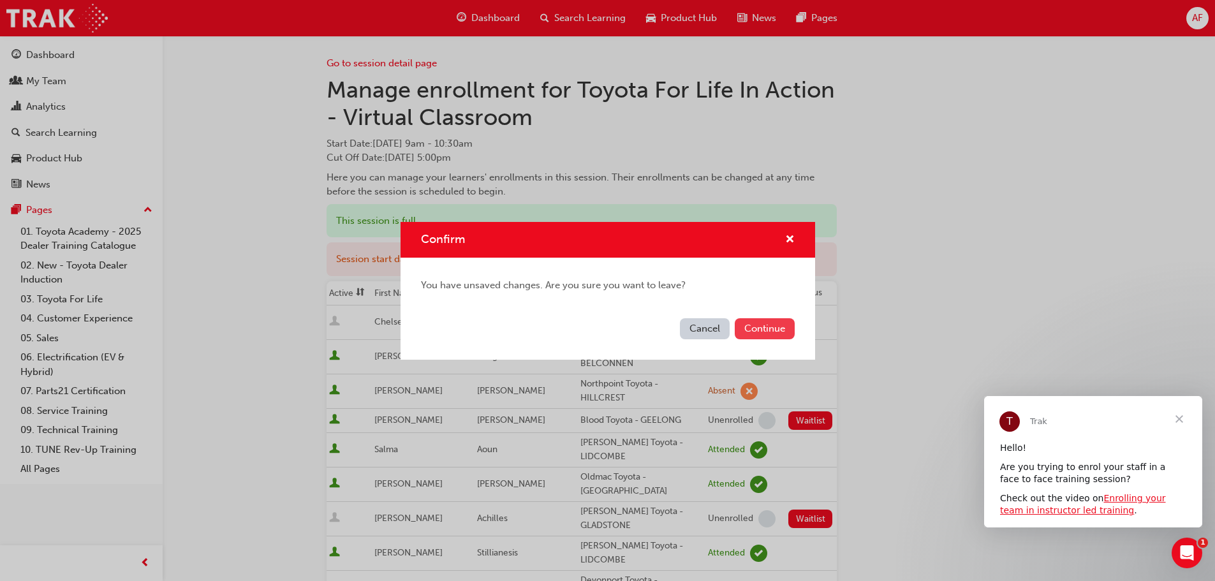
click at [763, 331] on button "Continue" at bounding box center [764, 328] width 60 height 21
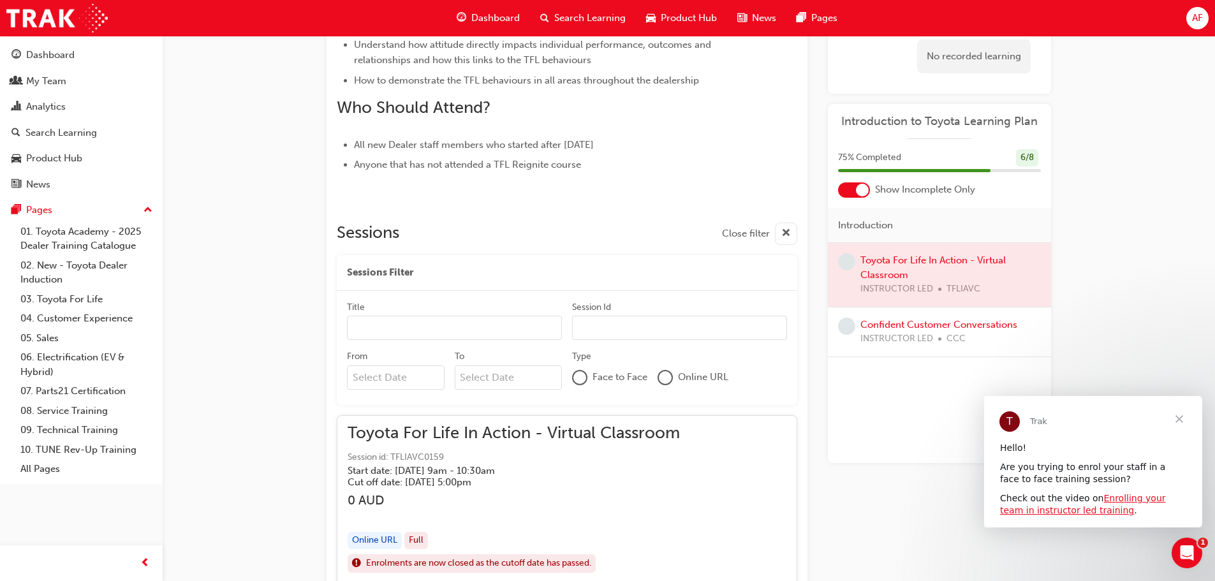
scroll to position [850, 0]
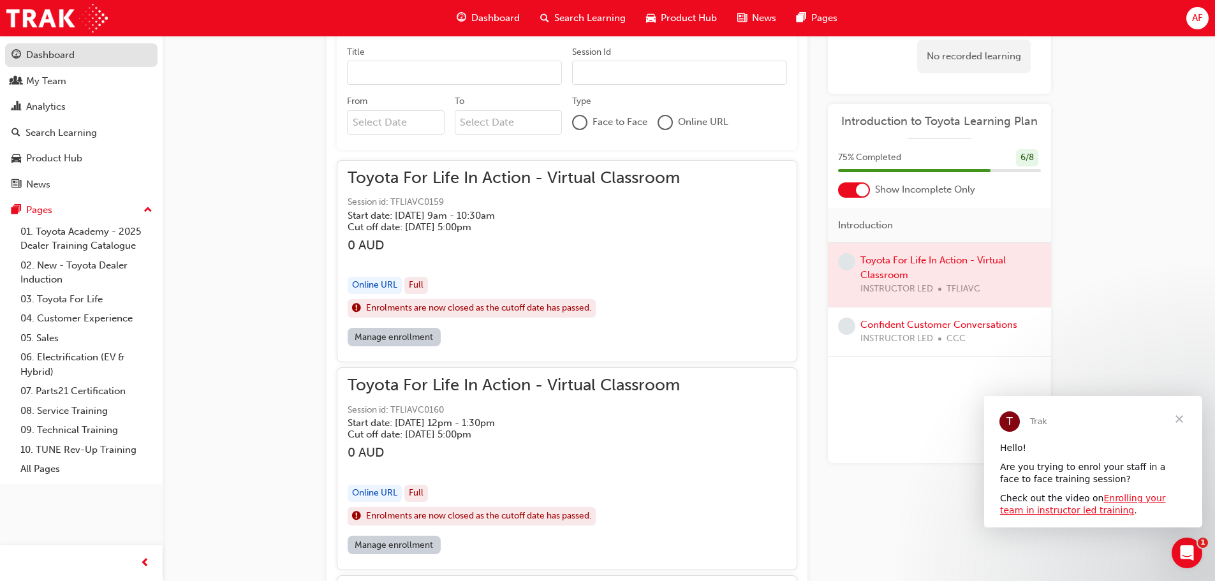
click at [60, 58] on div "Dashboard" at bounding box center [50, 55] width 48 height 15
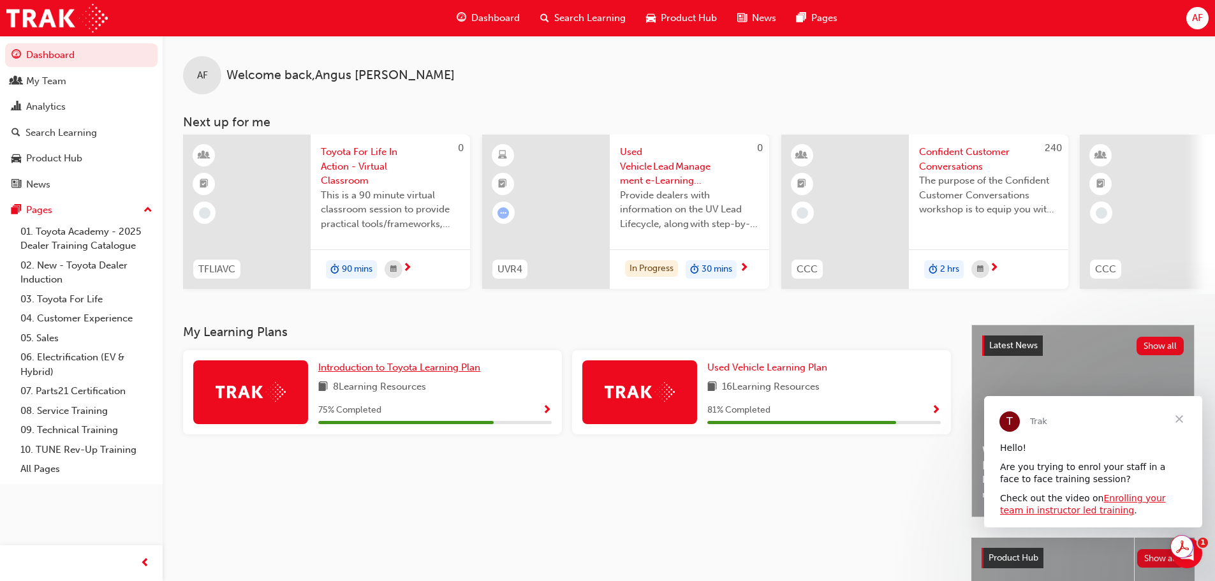
click at [446, 373] on span "Introduction to Toyota Learning Plan" at bounding box center [399, 366] width 162 height 11
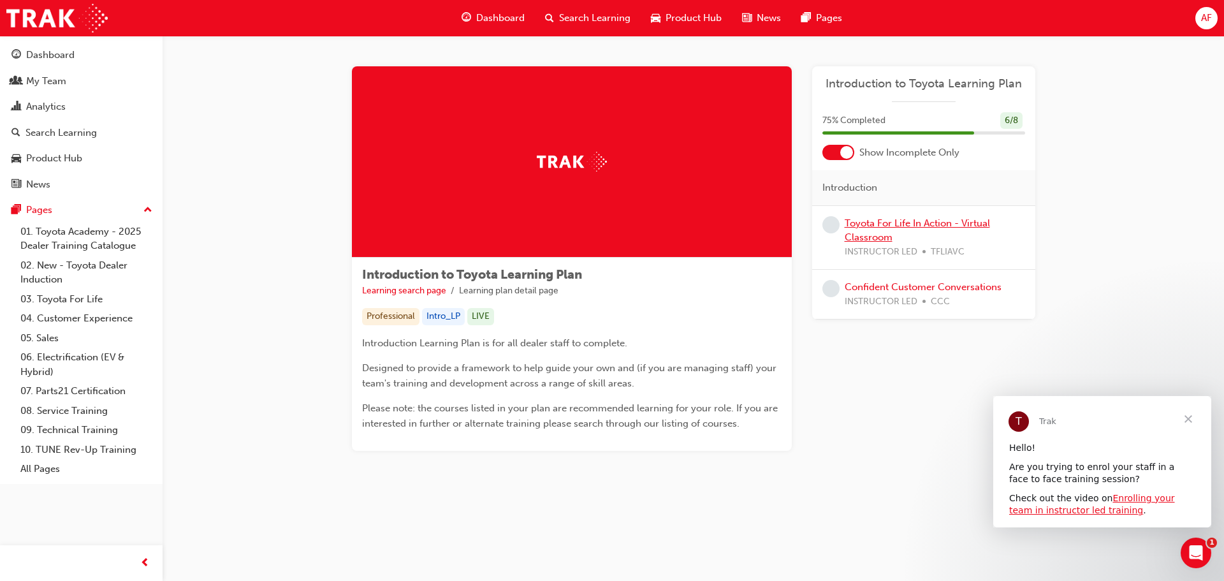
click at [875, 226] on link "Toyota For Life In Action - Virtual Classroom" at bounding box center [917, 230] width 145 height 26
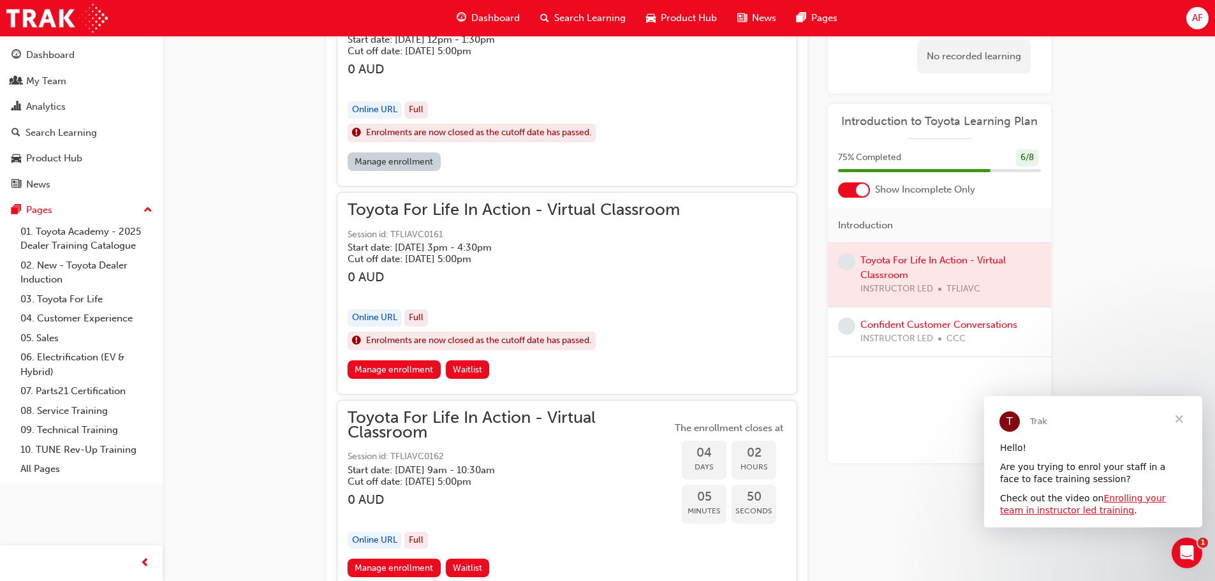
scroll to position [1138, 0]
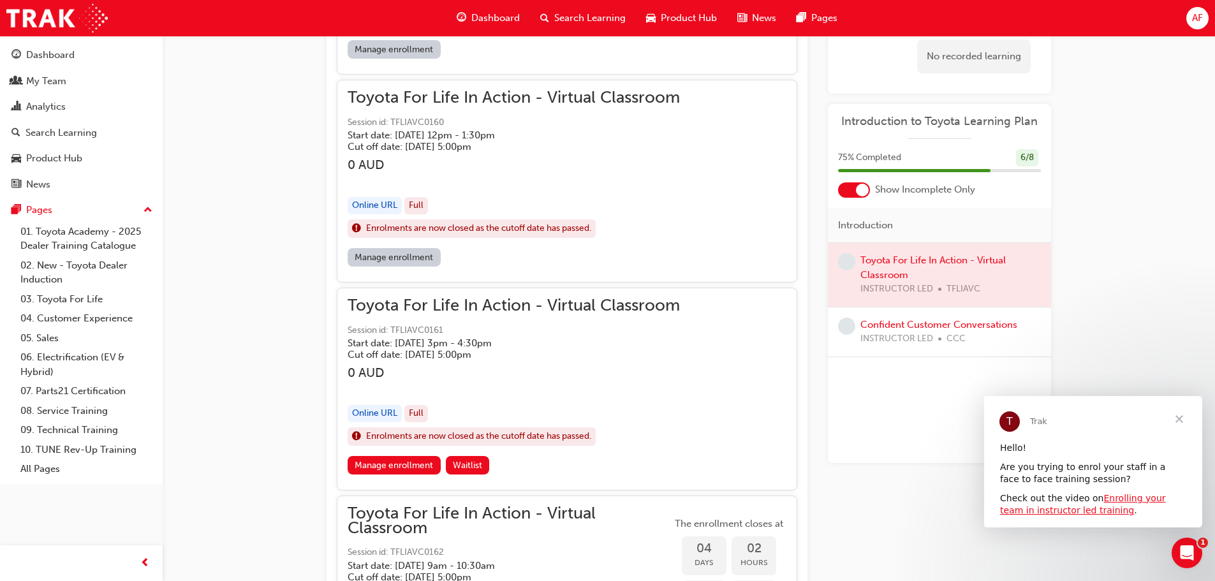
click at [511, 305] on span "Toyota For Life In Action - Virtual Classroom" at bounding box center [513, 305] width 332 height 15
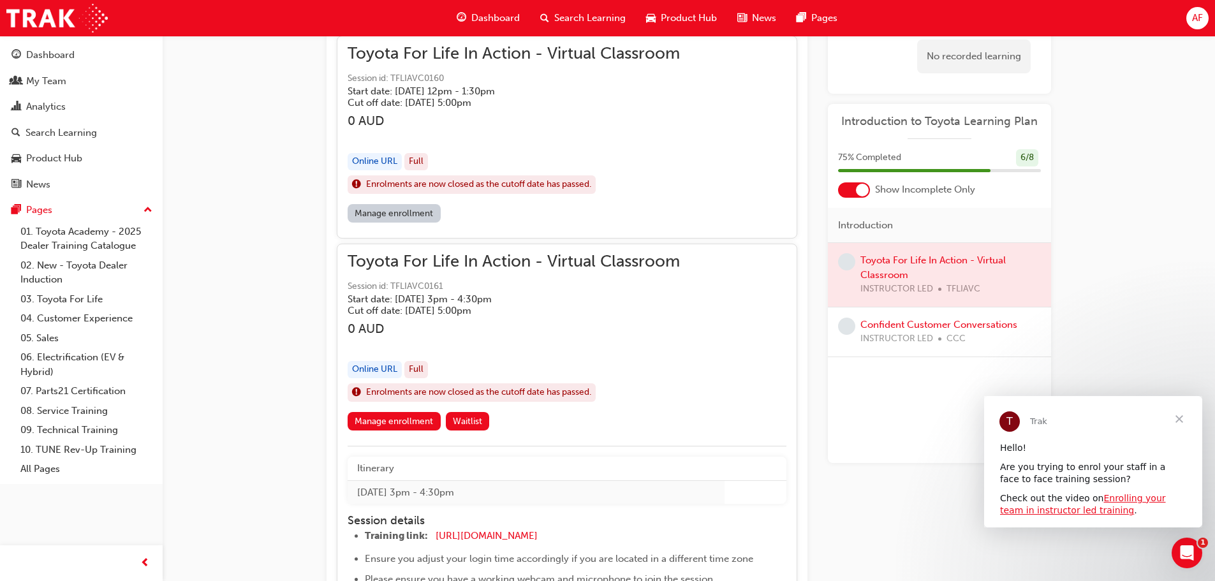
scroll to position [1202, 0]
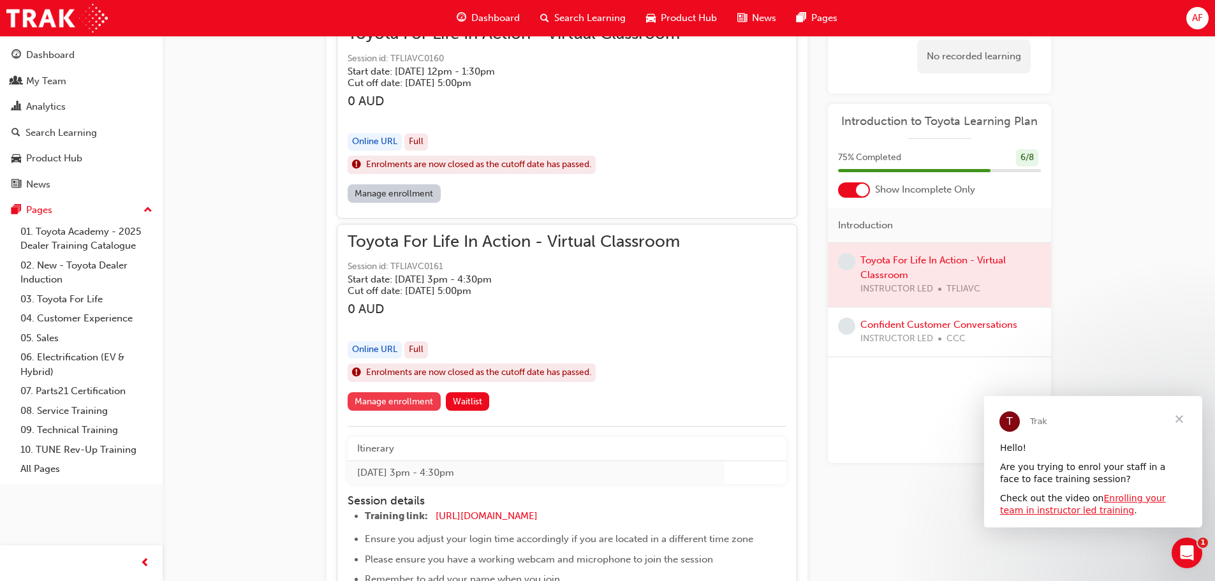
click at [420, 395] on link "Manage enrollment" at bounding box center [393, 401] width 93 height 18
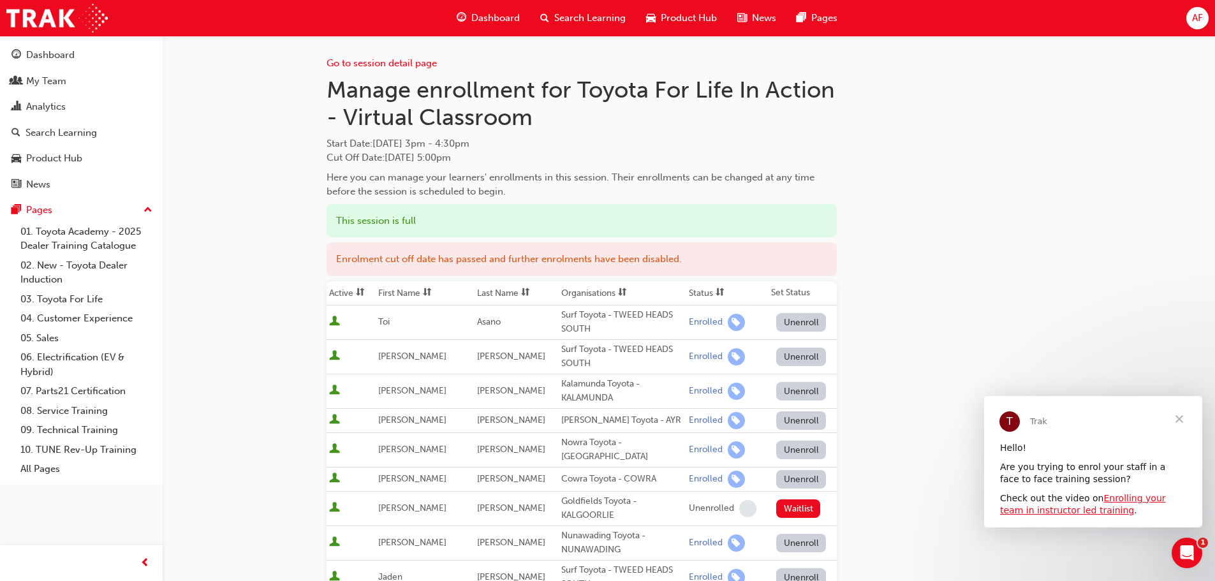
scroll to position [128, 0]
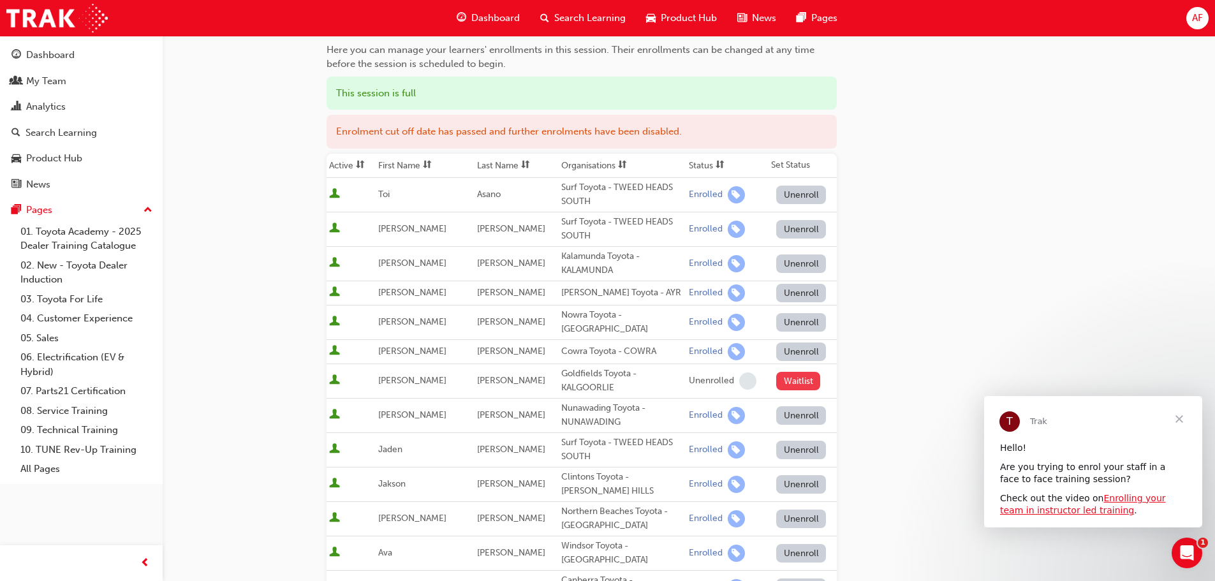
click at [795, 384] on button "Waitlist" at bounding box center [798, 381] width 44 height 18
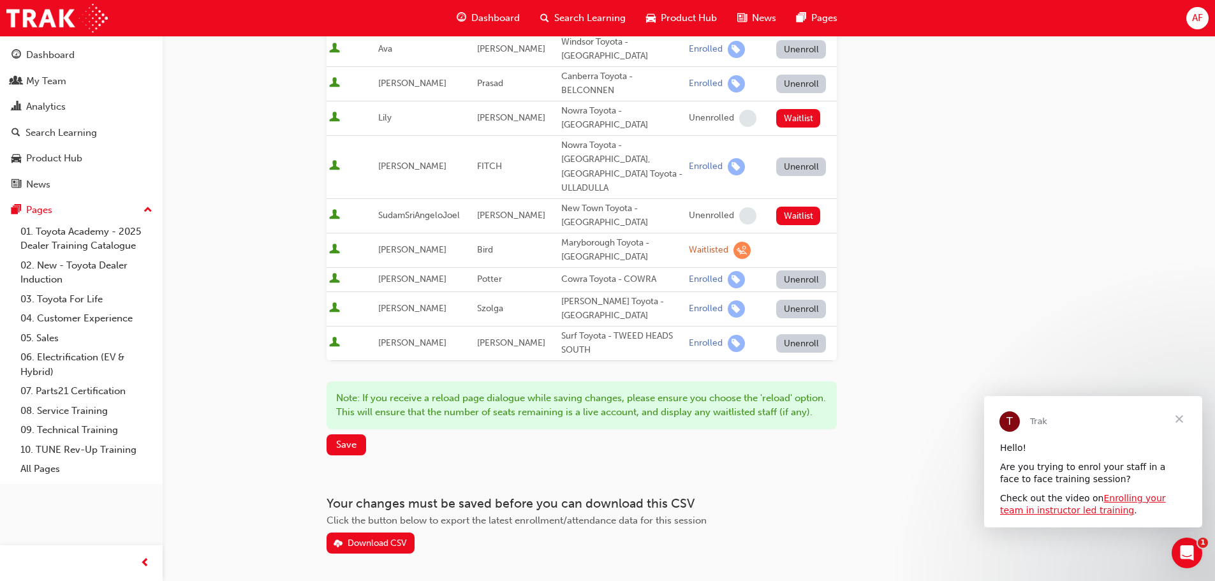
scroll to position [638, 0]
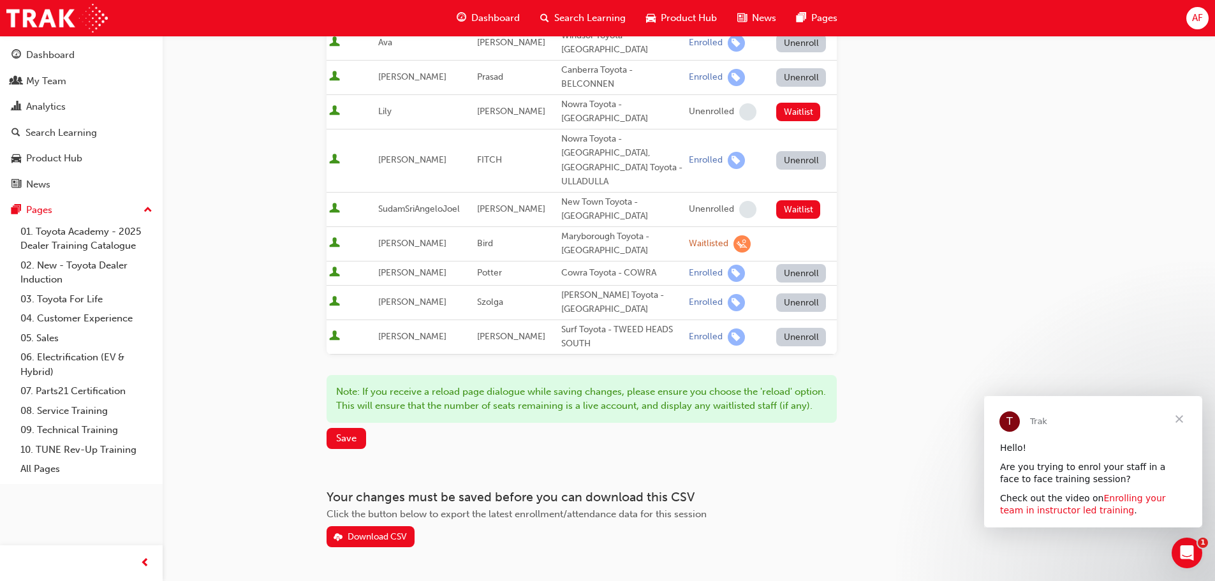
click at [1139, 499] on link "Enrolling your team in instructor led training" at bounding box center [1083, 504] width 166 height 23
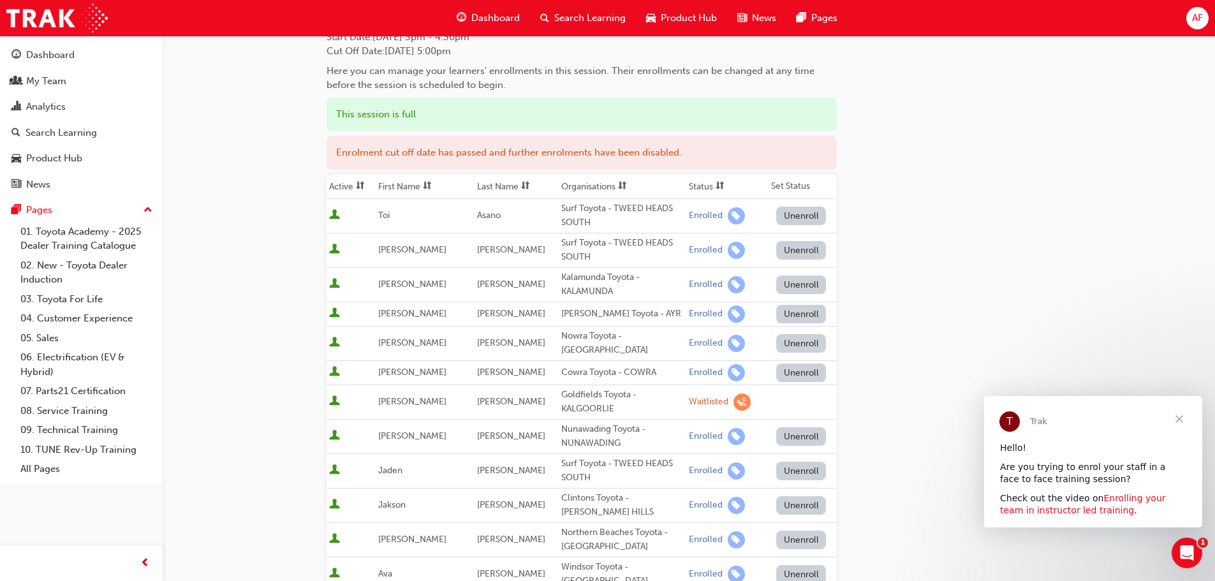
scroll to position [191, 0]
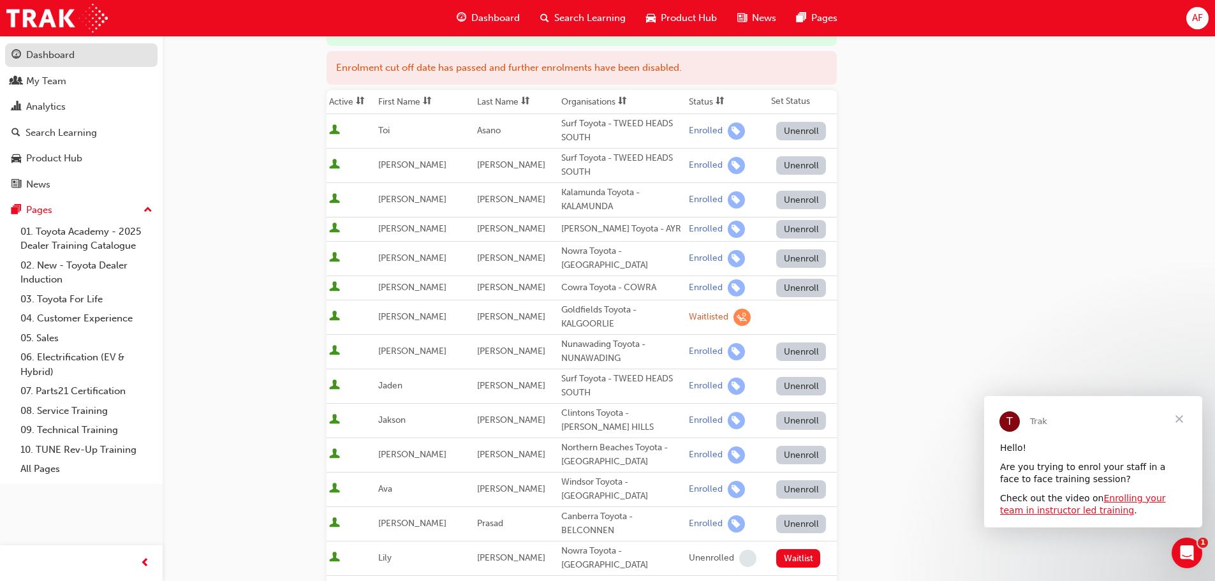
click at [58, 52] on div "Dashboard" at bounding box center [50, 55] width 48 height 15
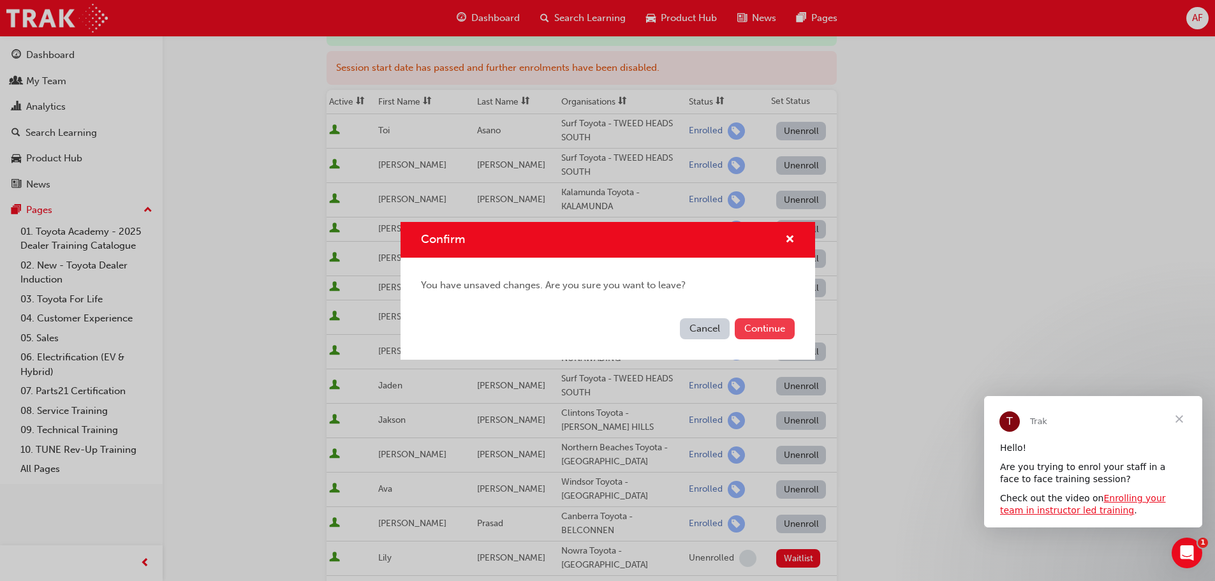
click at [778, 329] on button "Continue" at bounding box center [764, 328] width 60 height 21
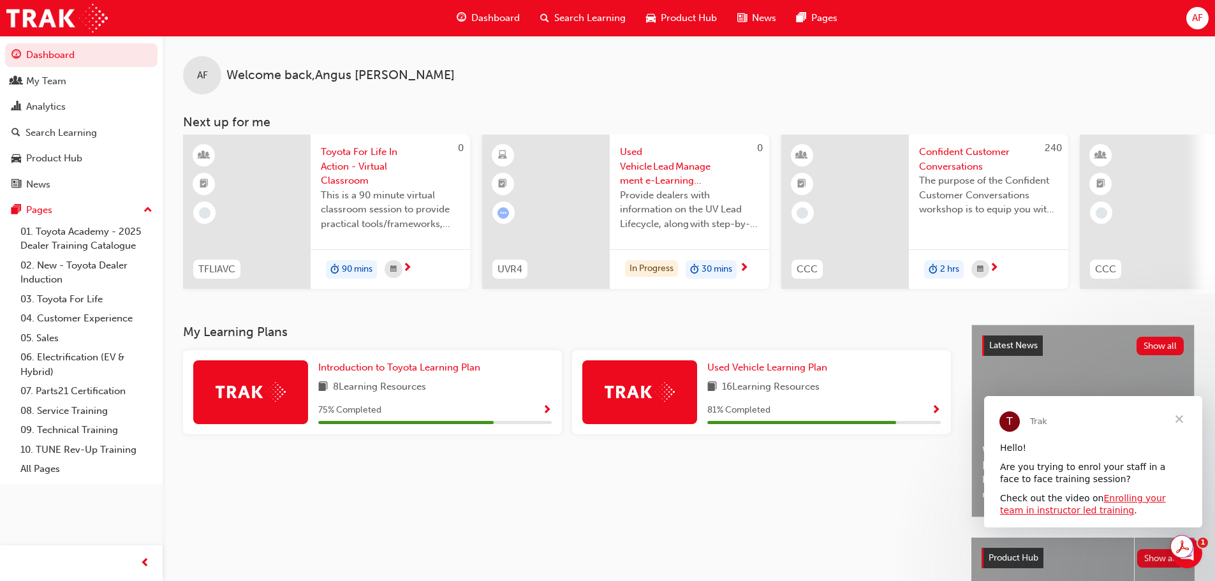
click at [533, 414] on div "75 % Completed" at bounding box center [434, 410] width 233 height 16
click at [546, 412] on span "Show Progress" at bounding box center [547, 410] width 10 height 11
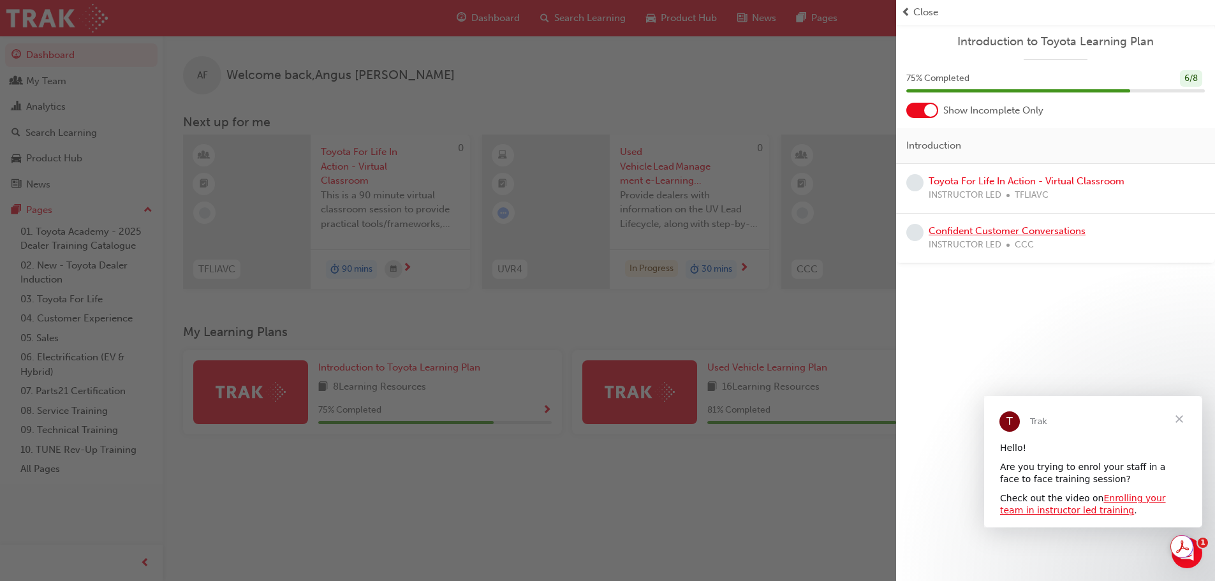
click at [1006, 235] on link "Confident Customer Conversations" at bounding box center [1006, 230] width 157 height 11
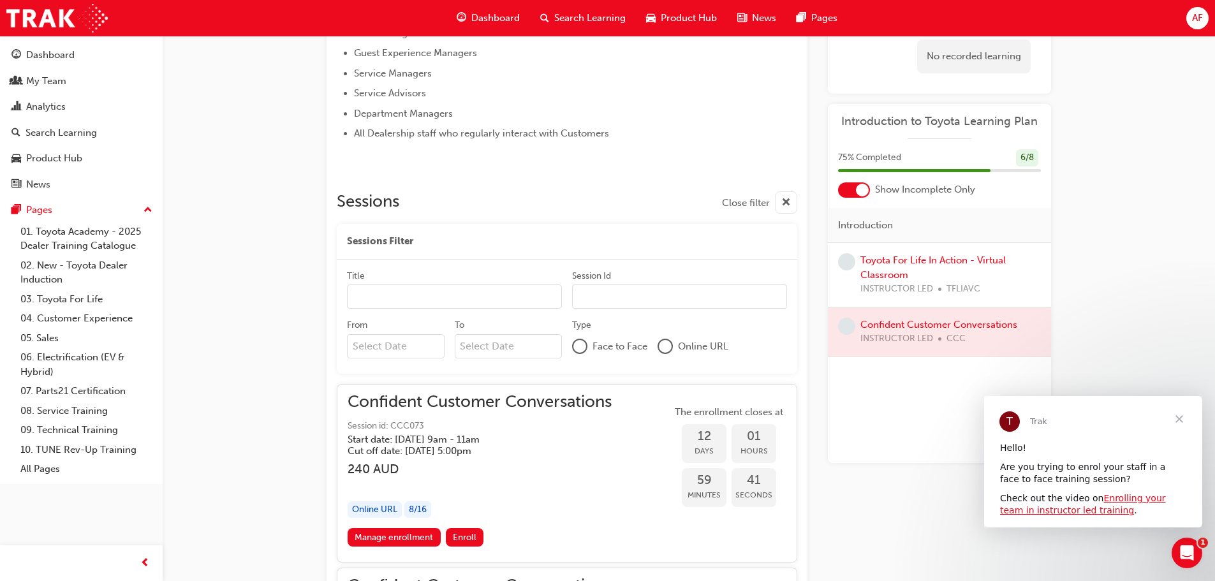
scroll to position [872, 0]
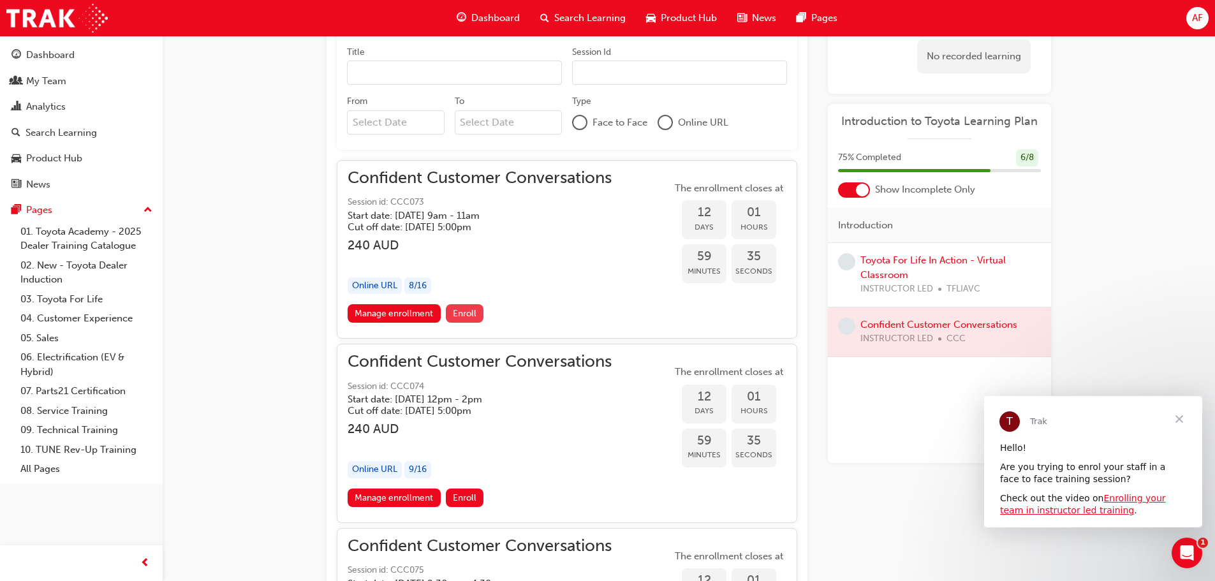
click at [467, 309] on span "Enroll" at bounding box center [465, 313] width 24 height 11
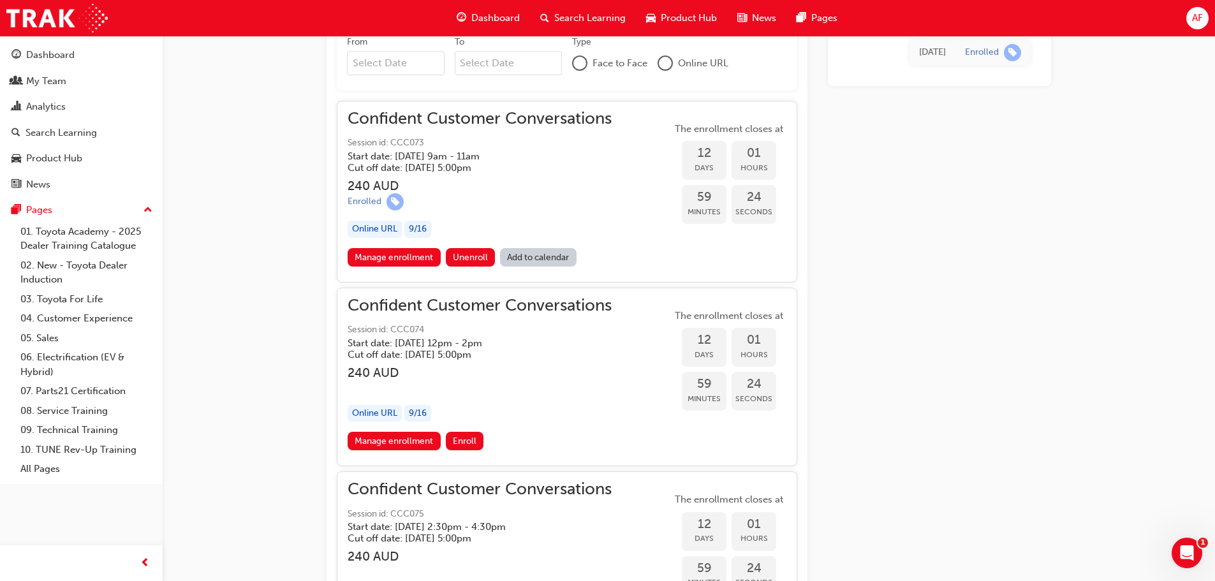
scroll to position [872, 0]
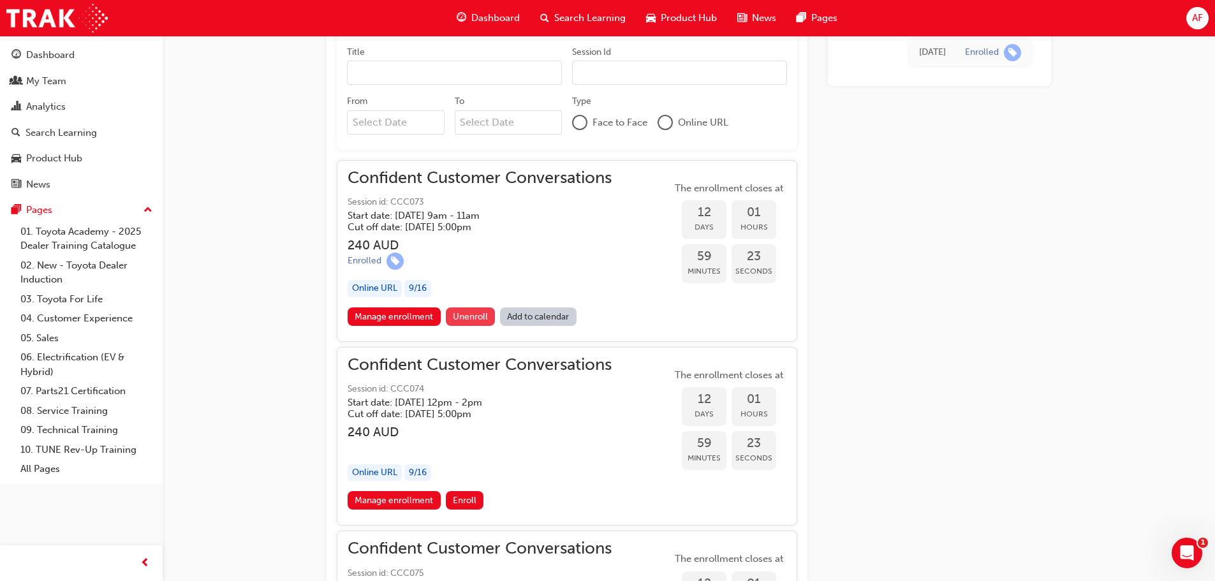
click at [459, 318] on span "Unenroll" at bounding box center [470, 316] width 35 height 11
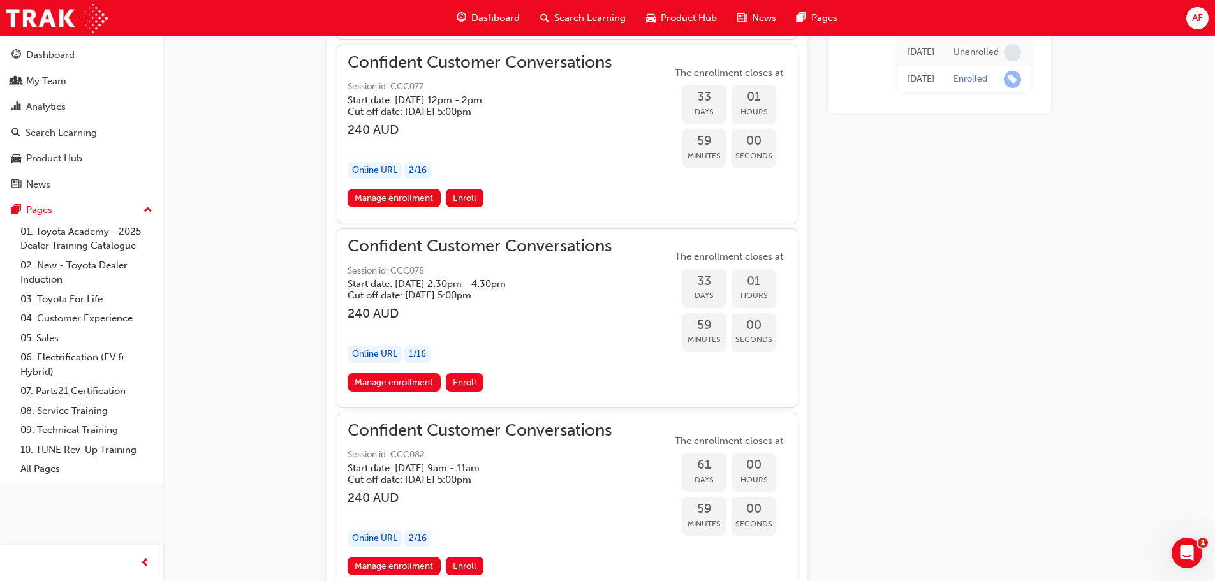
scroll to position [1701, 0]
